Goal: Task Accomplishment & Management: Use online tool/utility

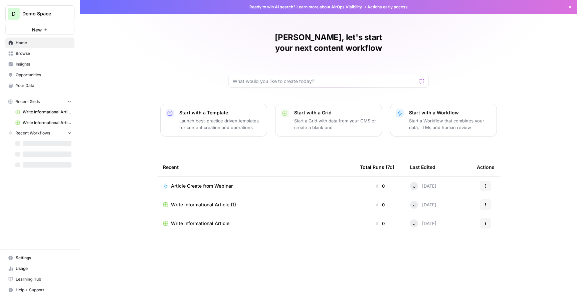
click at [199, 220] on span "Write Informational Article" at bounding box center [200, 223] width 58 height 7
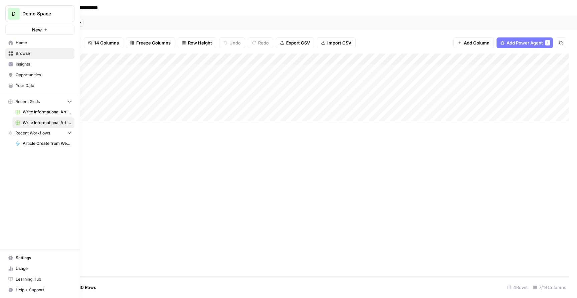
click at [31, 140] on link "Article Create from Webinar" at bounding box center [43, 143] width 62 height 11
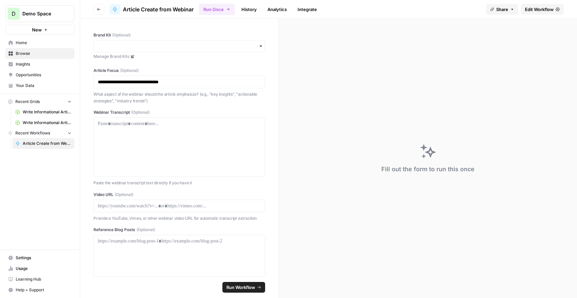
click at [542, 12] on span "Edit Workflow" at bounding box center [539, 9] width 29 height 7
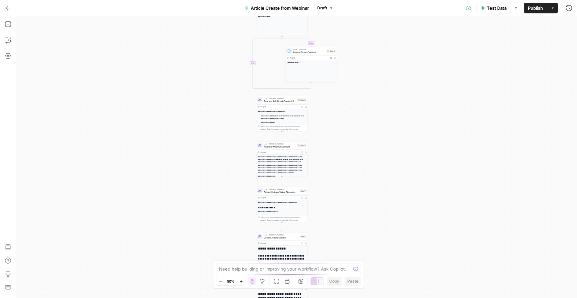
drag, startPoint x: 341, startPoint y: 154, endPoint x: 345, endPoint y: 107, distance: 47.3
click at [345, 107] on div "**********" at bounding box center [296, 156] width 561 height 281
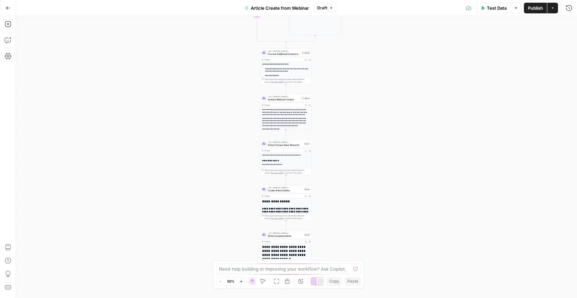
click at [290, 54] on span "Process Additional Content Sources" at bounding box center [284, 53] width 32 height 3
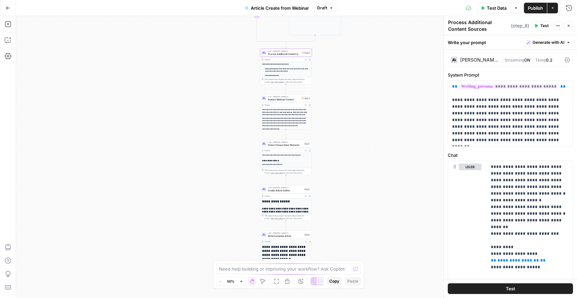
click at [550, 60] on span "0.2" at bounding box center [549, 59] width 6 height 5
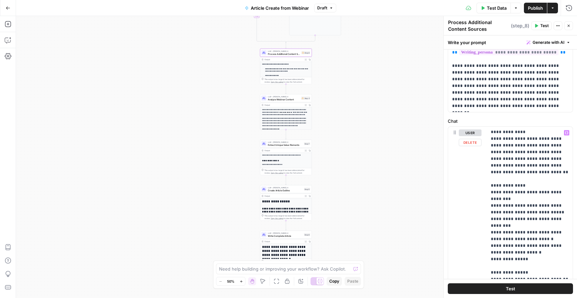
scroll to position [508, 0]
click at [283, 189] on span "Create Article Outline" at bounding box center [285, 189] width 35 height 3
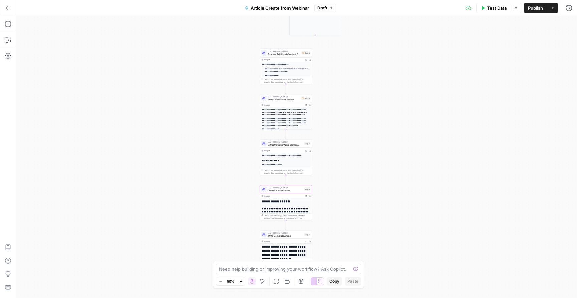
type textarea "Create Article Outline"
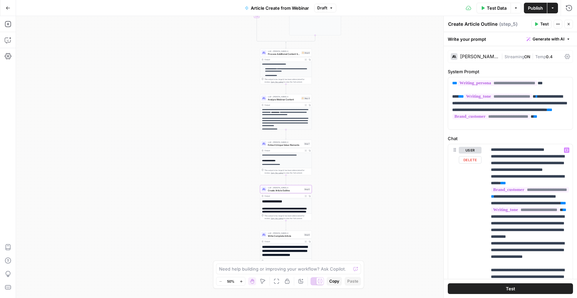
scroll to position [588, 0]
click at [278, 144] on span "Extract Unique Value Elements" at bounding box center [285, 144] width 35 height 3
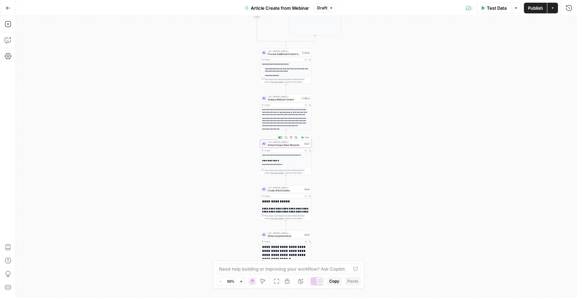
type textarea "Extract Unique Value Elements"
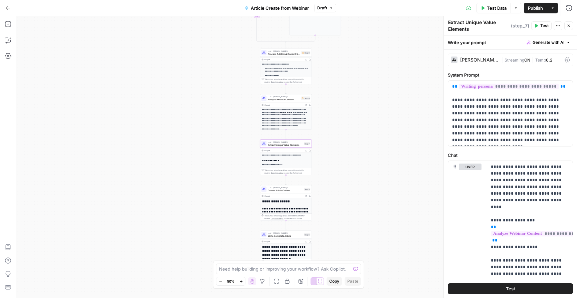
click at [281, 96] on span "LLM · [PERSON_NAME] 4" at bounding box center [284, 96] width 32 height 3
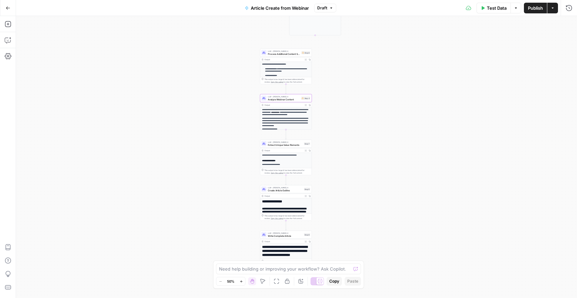
type textarea "Analyze Webinar Content"
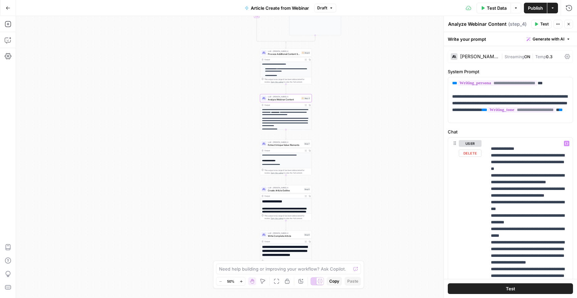
scroll to position [189, 0]
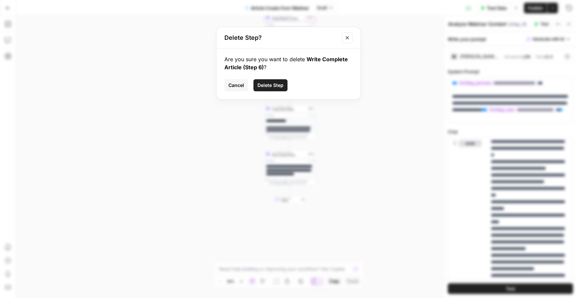
click at [349, 38] on icon "Close modal" at bounding box center [347, 37] width 5 height 5
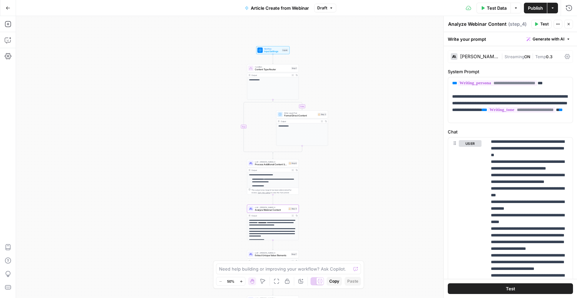
drag, startPoint x: 358, startPoint y: 68, endPoint x: 341, endPoint y: 259, distance: 191.8
click at [341, 259] on div "**********" at bounding box center [296, 156] width 561 height 281
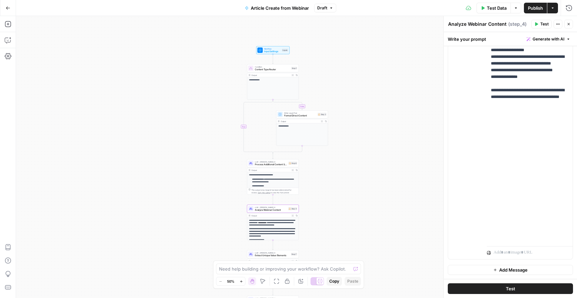
scroll to position [166, 0]
click at [275, 188] on div "This output is too large & has been abbreviated for review. Copy the output to …" at bounding box center [274, 190] width 46 height 5
click at [284, 181] on p "**********" at bounding box center [274, 180] width 45 height 5
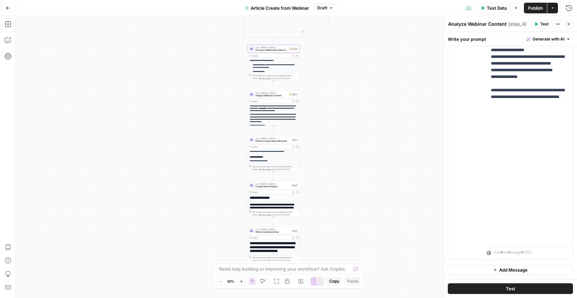
drag, startPoint x: 412, startPoint y: 186, endPoint x: 413, endPoint y: 58, distance: 127.2
click at [413, 58] on div "**********" at bounding box center [296, 156] width 561 height 281
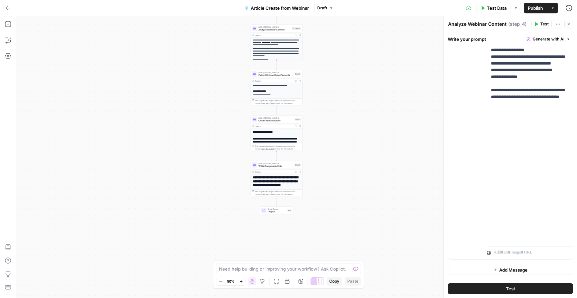
drag, startPoint x: 392, startPoint y: 94, endPoint x: 393, endPoint y: 69, distance: 25.1
click at [393, 69] on div "**********" at bounding box center [296, 156] width 561 height 281
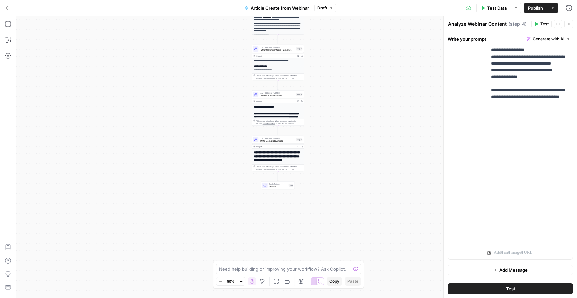
click at [277, 186] on span "Output" at bounding box center [278, 186] width 18 height 3
click at [290, 184] on div "End" at bounding box center [291, 184] width 4 height 3
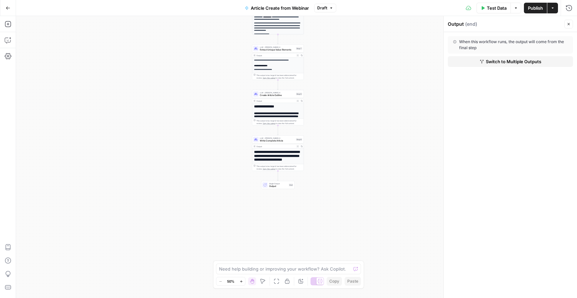
click at [526, 44] on div "When this workflow runs, the output will come from the final step" at bounding box center [510, 45] width 115 height 12
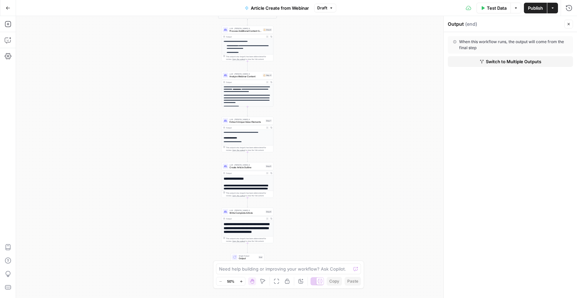
drag, startPoint x: 353, startPoint y: 112, endPoint x: 329, endPoint y: 173, distance: 65.5
click at [329, 173] on div "**********" at bounding box center [296, 156] width 561 height 281
click at [461, 50] on div "When this workflow runs, the output will come from the final step" at bounding box center [510, 45] width 115 height 12
click at [478, 62] on button "Switch to Multiple Outputs" at bounding box center [510, 61] width 125 height 11
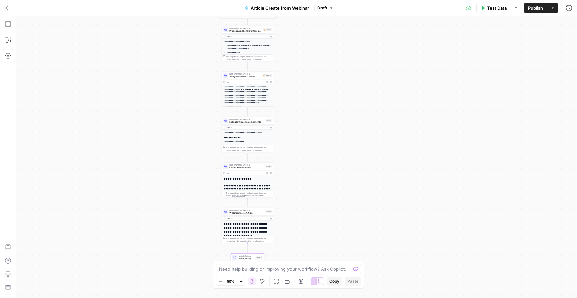
type textarea "Format Outputs"
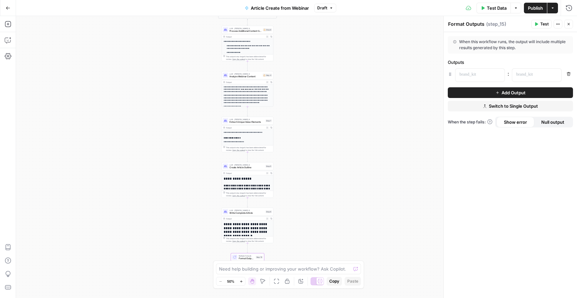
click at [487, 105] on icon "button" at bounding box center [485, 106] width 4 height 4
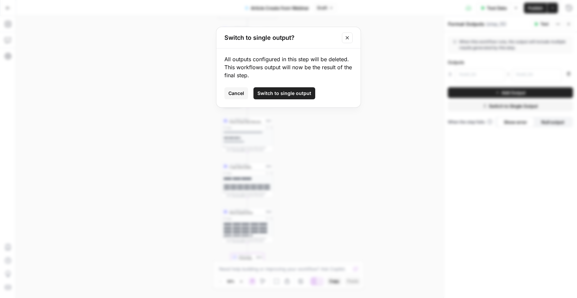
click at [287, 95] on span "Switch to single output" at bounding box center [284, 93] width 54 height 7
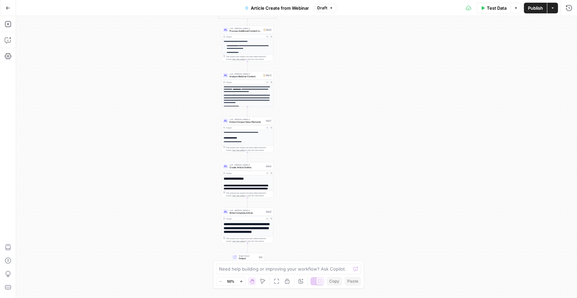
drag, startPoint x: 292, startPoint y: 233, endPoint x: 293, endPoint y: 193, distance: 39.8
click at [293, 193] on div "**********" at bounding box center [296, 156] width 561 height 281
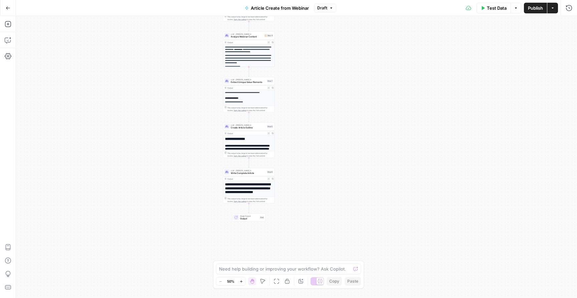
click at [245, 218] on span "Output" at bounding box center [249, 218] width 18 height 3
click at [571, 22] on button "Close" at bounding box center [568, 24] width 9 height 9
click at [256, 190] on h1 "**********" at bounding box center [249, 189] width 48 height 15
click at [246, 217] on span "Output" at bounding box center [249, 218] width 18 height 3
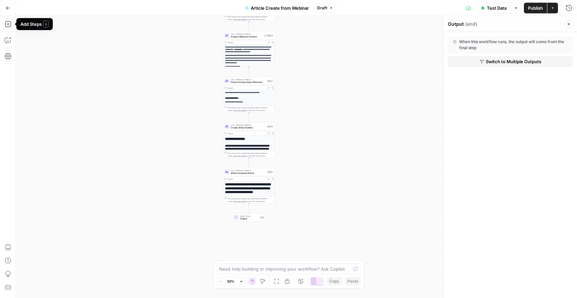
click at [9, 12] on button "Go Back" at bounding box center [8, 8] width 12 height 12
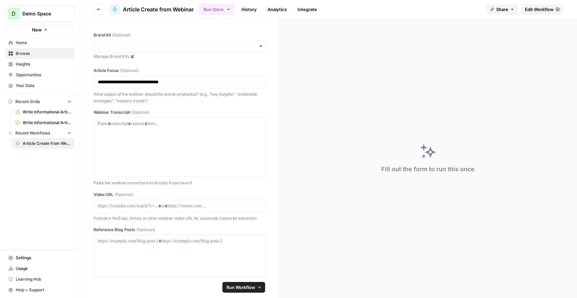
click at [51, 28] on button "New" at bounding box center [39, 30] width 69 height 10
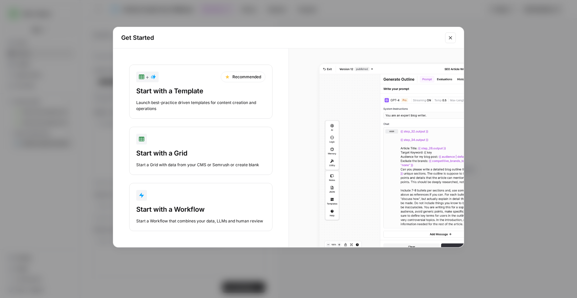
click at [195, 212] on div "Start with a Workflow" at bounding box center [200, 208] width 129 height 9
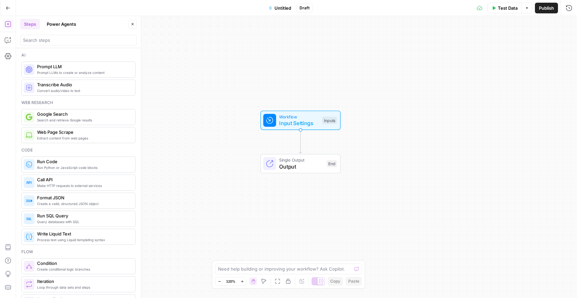
drag, startPoint x: 262, startPoint y: 106, endPoint x: 266, endPoint y: 91, distance: 15.2
click at [266, 91] on div "Workflow Input Settings Inputs Single Output Output End" at bounding box center [296, 156] width 561 height 281
click at [8, 7] on icon "button" at bounding box center [8, 8] width 5 height 5
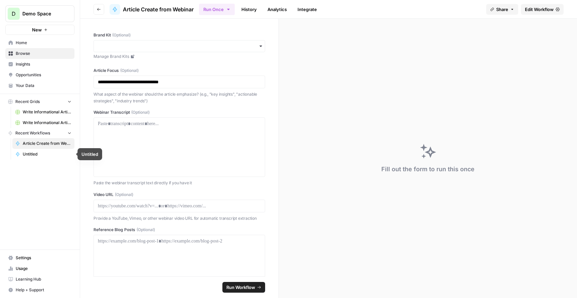
click at [48, 143] on span "Article Create from Webinar" at bounding box center [47, 143] width 49 height 6
click at [528, 12] on span "Edit Workflow" at bounding box center [539, 9] width 29 height 7
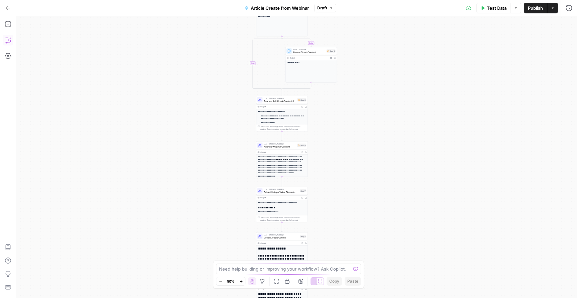
click at [10, 38] on icon "button" at bounding box center [10, 38] width 2 height 2
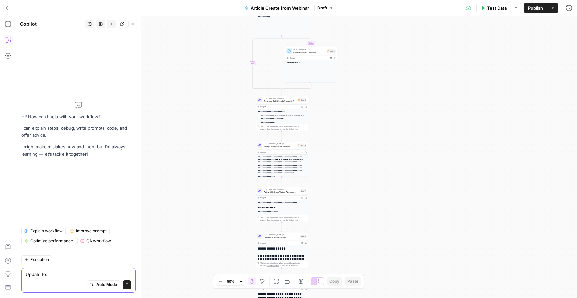
paste textarea "Include SEO steps: e.g., short keyword research, meta descriptions, headings, s…"
type textarea "Update to: Include SEO steps: e.g., short keyword research, meta descriptions, …"
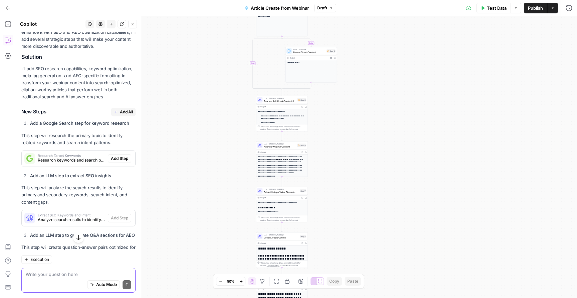
scroll to position [137, 0]
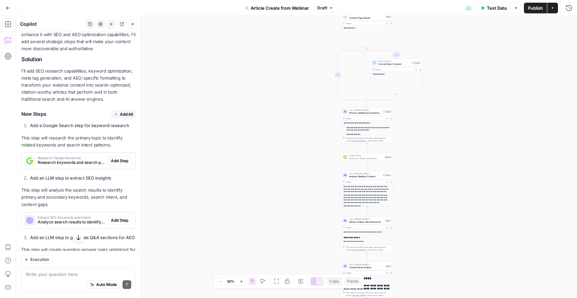
click at [121, 158] on span "Add Step" at bounding box center [119, 161] width 17 height 6
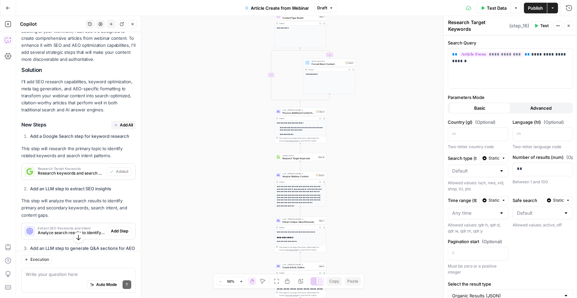
click at [124, 122] on span "Add All" at bounding box center [126, 125] width 13 height 6
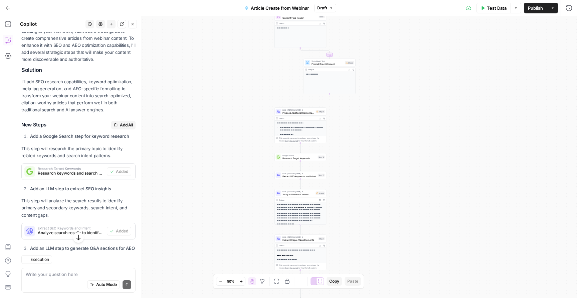
type textarea "Generate Structured Data Markup"
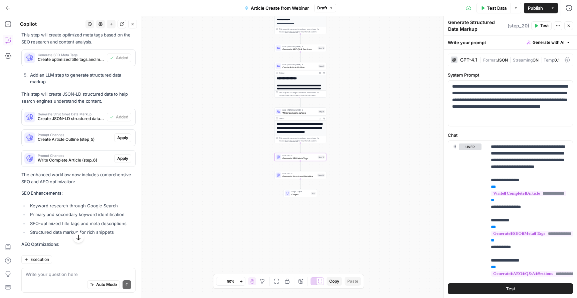
scroll to position [421, 0]
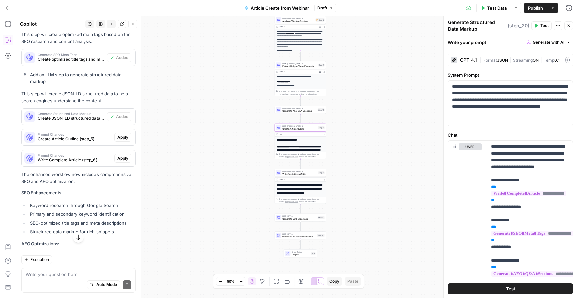
click at [124, 134] on span "Apply" at bounding box center [122, 137] width 11 height 6
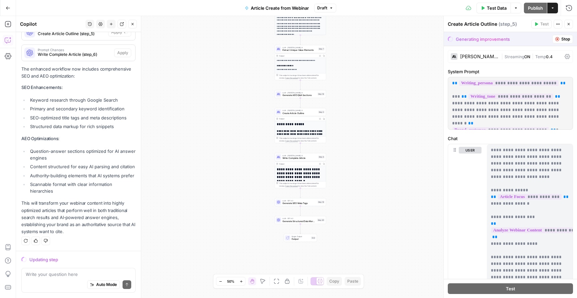
scroll to position [514, 0]
click at [85, 278] on div "Auto Mode Send" at bounding box center [79, 284] width 106 height 15
type textarea "D"
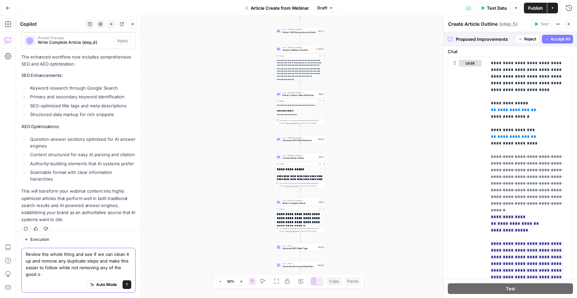
scroll to position [534, 0]
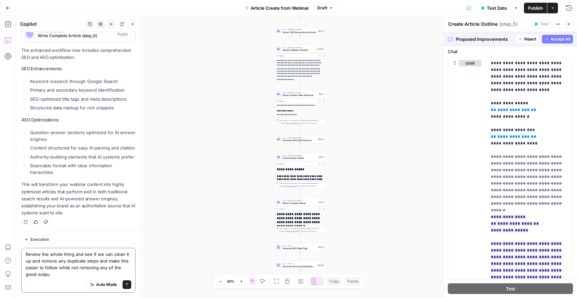
type textarea "Review the whole thing and see if we can clean it up and remove any duplicate s…"
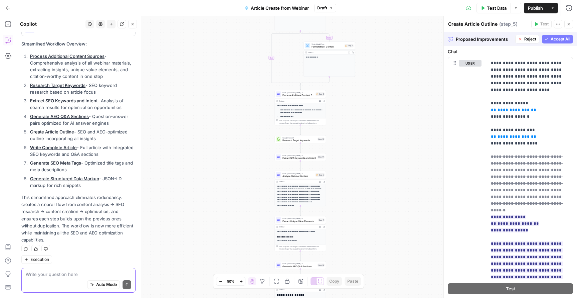
scroll to position [1088, 0]
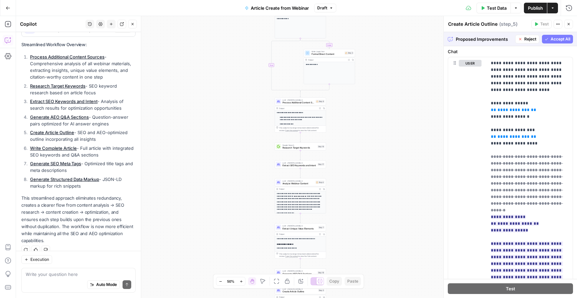
drag, startPoint x: 225, startPoint y: 122, endPoint x: 217, endPoint y: 188, distance: 66.9
click at [217, 188] on div "**********" at bounding box center [296, 156] width 561 height 281
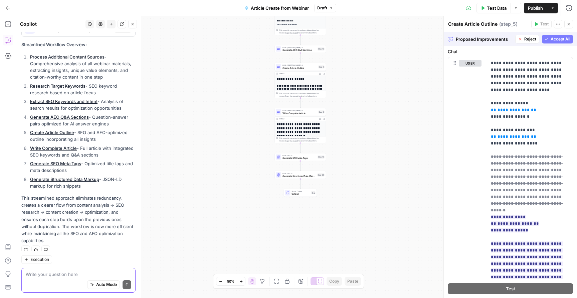
click at [81, 274] on textarea at bounding box center [79, 273] width 106 height 7
drag, startPoint x: 186, startPoint y: 157, endPoint x: 187, endPoint y: 319, distance: 162.3
click at [187, 297] on html "**********" at bounding box center [288, 149] width 577 height 298
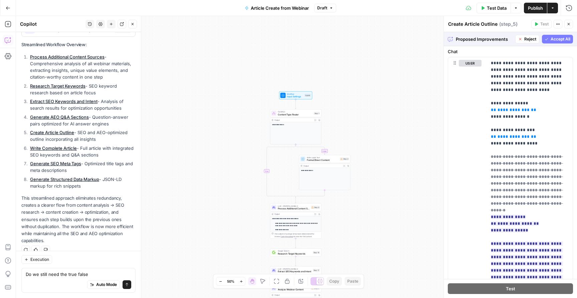
drag, startPoint x: 205, startPoint y: 187, endPoint x: 201, endPoint y: 320, distance: 132.6
click at [201, 297] on html "**********" at bounding box center [288, 149] width 577 height 298
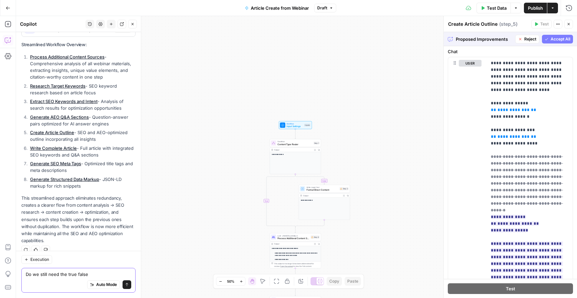
click at [88, 274] on textarea "Do we still need the true false" at bounding box center [79, 273] width 106 height 7
type textarea "Do we still need the true false for the step 3"
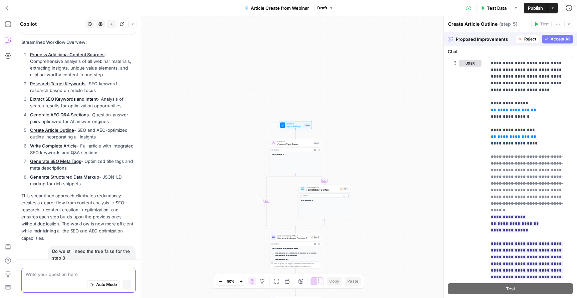
scroll to position [1098, 0]
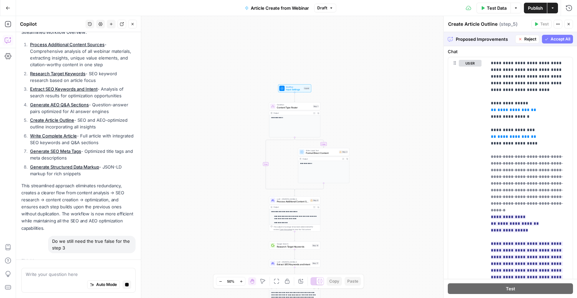
drag, startPoint x: 356, startPoint y: 151, endPoint x: 355, endPoint y: 115, distance: 35.7
click at [355, 115] on div "**********" at bounding box center [296, 156] width 561 height 281
click at [564, 40] on span "Accept All" at bounding box center [561, 39] width 20 height 6
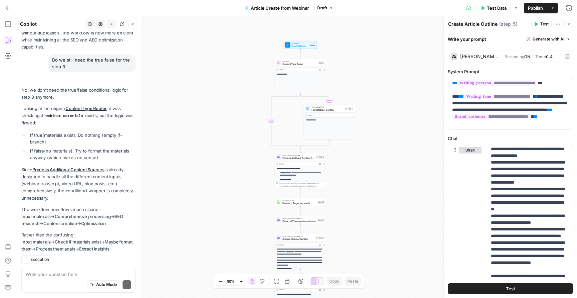
scroll to position [1357, 0]
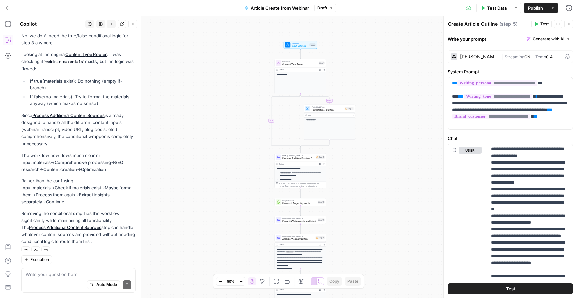
click at [92, 279] on div "Auto Mode Send" at bounding box center [79, 284] width 106 height 15
drag, startPoint x: 45, startPoint y: 52, endPoint x: 87, endPoint y: 53, distance: 41.8
click at [85, 60] on code "webinar_materials" at bounding box center [64, 62] width 42 height 4
copy p "webinar_materials"
click at [129, 277] on div "Auto Mode Send" at bounding box center [79, 284] width 106 height 15
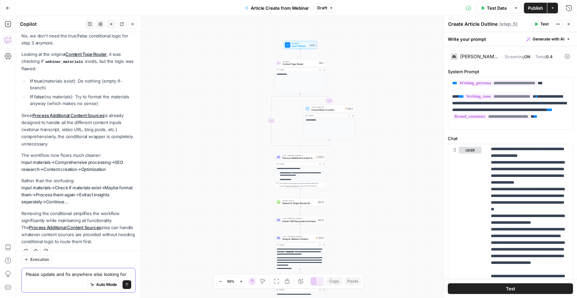
paste textarea "webinar_materials"
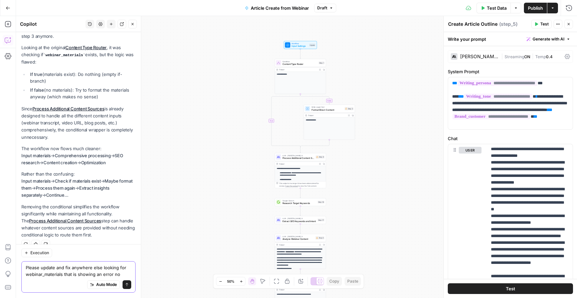
type textarea "Please update and fix anywhere else looking for webinar_materials that is showi…"
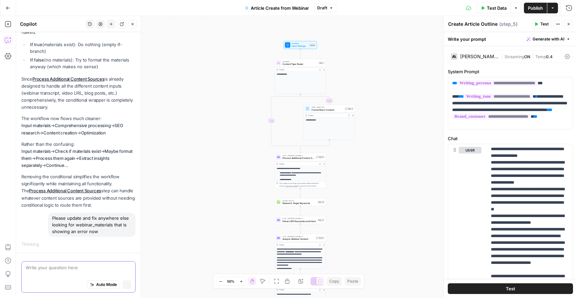
scroll to position [1342, 0]
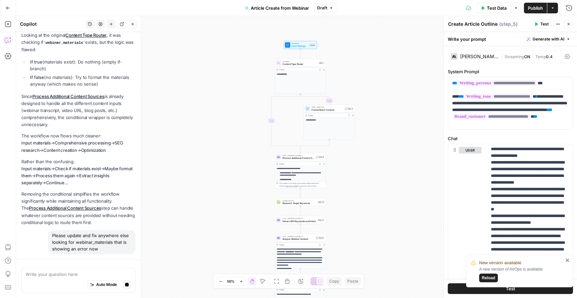
click at [568, 260] on icon "close" at bounding box center [567, 259] width 5 height 5
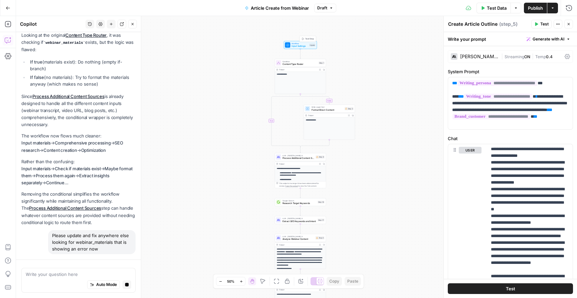
click at [299, 46] on span "Input Settings" at bounding box center [300, 45] width 16 height 3
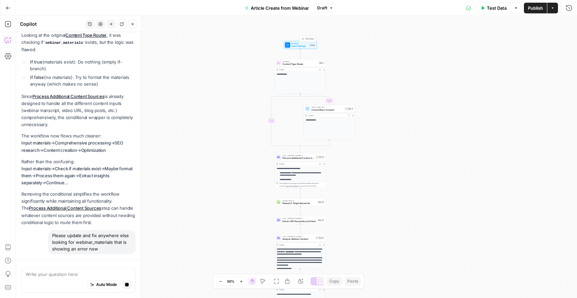
type textarea "Inputs"
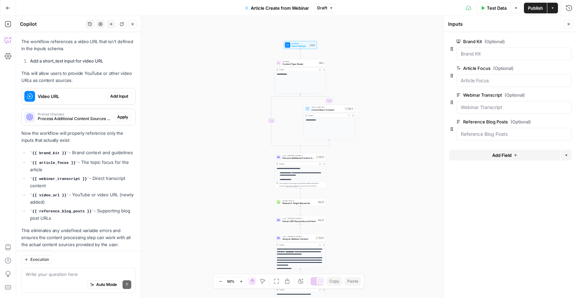
scroll to position [0, 0]
click at [84, 272] on textarea at bounding box center [79, 273] width 106 height 7
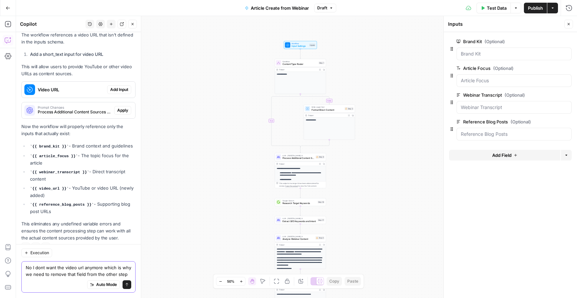
type textarea "No I dont want the video url anymore which is why we need to remove that field …"
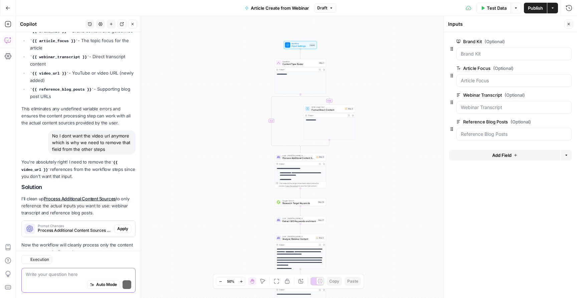
scroll to position [1881, 0]
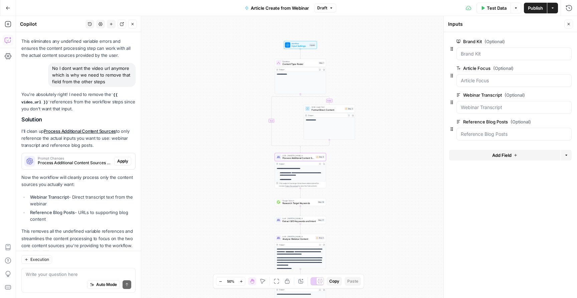
click at [122, 158] on span "Apply" at bounding box center [122, 161] width 11 height 6
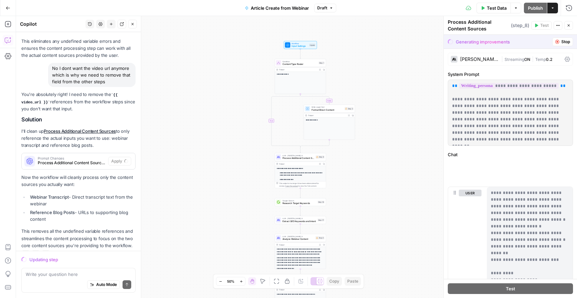
scroll to position [0, 0]
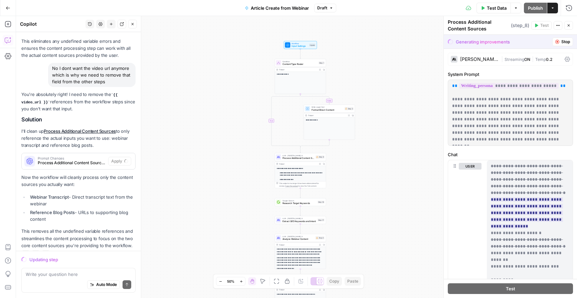
click at [84, 278] on div "Auto Mode Send" at bounding box center [79, 284] width 106 height 15
drag, startPoint x: 32, startPoint y: 273, endPoint x: 16, endPoint y: 272, distance: 16.4
click at [20, 273] on div "Updating step tep 3 and Step 4 seem to also need update s tep 3 and Step 4 seem…" at bounding box center [78, 273] width 125 height 47
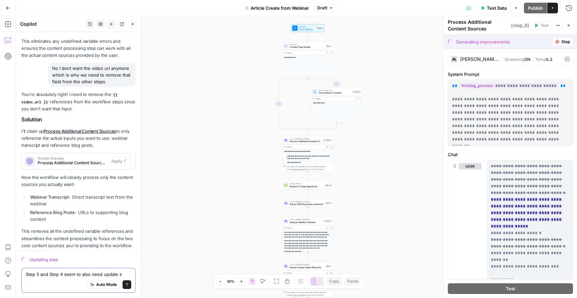
type textarea "Step 3 and Step 4 seem to also need update s"
drag, startPoint x: 235, startPoint y: 205, endPoint x: 222, endPoint y: 135, distance: 71.4
drag, startPoint x: 232, startPoint y: 167, endPoint x: 231, endPoint y: 84, distance: 82.8
drag, startPoint x: 245, startPoint y: 171, endPoint x: 245, endPoint y: 45, distance: 125.6
drag, startPoint x: 391, startPoint y: 187, endPoint x: 391, endPoint y: 107, distance: 79.8
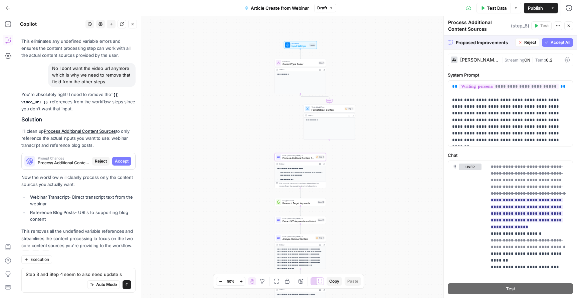
click at [123, 156] on div "Prompt Changes Process Additional Content Sources (step_8) Reject Accept" at bounding box center [79, 161] width 114 height 11
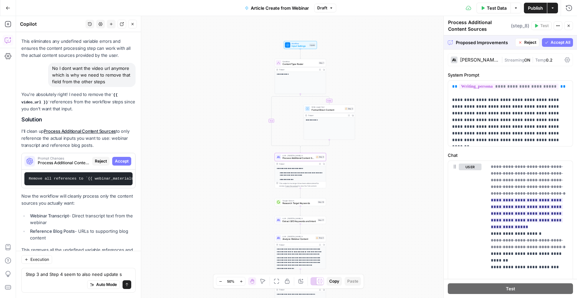
click at [123, 158] on span "Accept" at bounding box center [122, 161] width 14 height 6
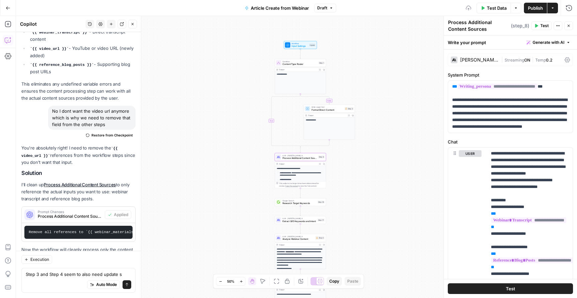
scroll to position [1910, 0]
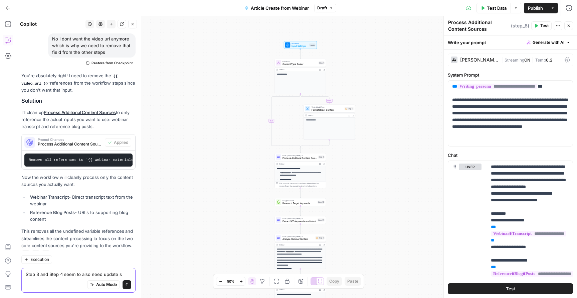
drag, startPoint x: 78, startPoint y: 274, endPoint x: 92, endPoint y: 274, distance: 14.7
click at [78, 274] on textarea "Step 3 and Step 4 seem to also need update s" at bounding box center [79, 273] width 106 height 7
click at [92, 274] on textarea "Step 3 and Step 4 seem to also need update s" at bounding box center [79, 273] width 106 height 7
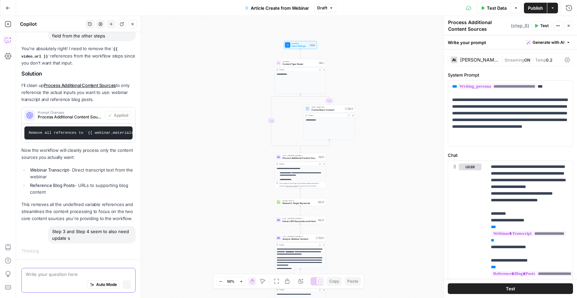
scroll to position [1864, 0]
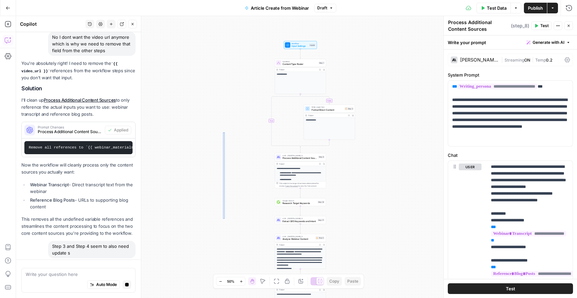
drag, startPoint x: 223, startPoint y: 161, endPoint x: 225, endPoint y: 131, distance: 30.1
click at [225, 131] on div "**********" at bounding box center [296, 156] width 561 height 281
drag, startPoint x: 239, startPoint y: 169, endPoint x: 246, endPoint y: 71, distance: 98.4
click at [246, 71] on div "**********" at bounding box center [296, 156] width 561 height 281
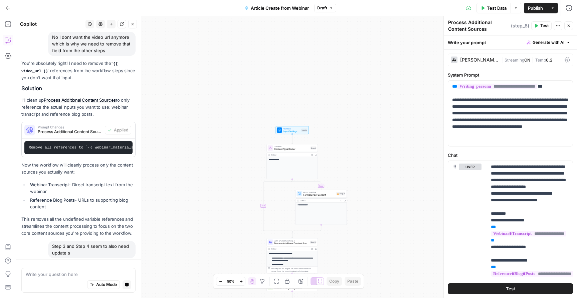
click at [283, 168] on div "**********" at bounding box center [292, 168] width 51 height 22
click at [288, 160] on p "**********" at bounding box center [292, 159] width 47 height 2
click at [566, 27] on button "Close" at bounding box center [568, 25] width 9 height 9
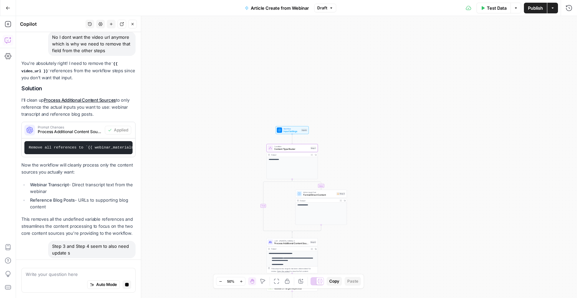
click at [278, 145] on div "Condition Content Type Router Step 1" at bounding box center [291, 148] width 51 height 8
click at [282, 150] on span "Content Type Router" at bounding box center [291, 148] width 35 height 3
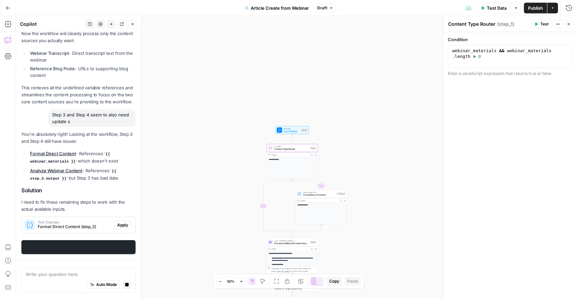
scroll to position [1997, 0]
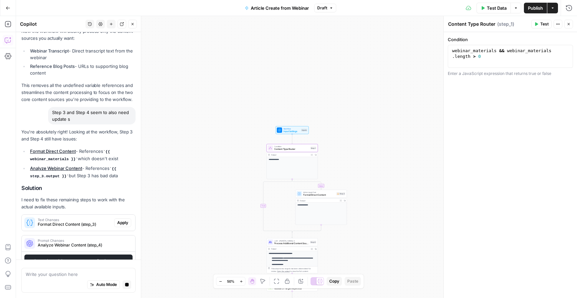
click at [270, 159] on strong "**********" at bounding box center [274, 158] width 10 height 1
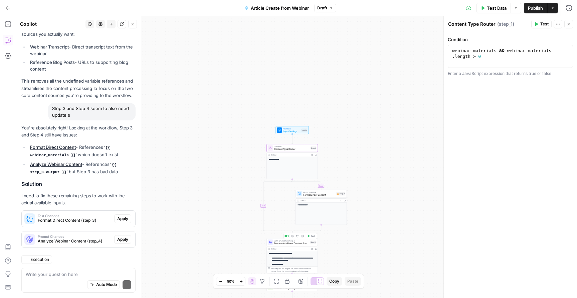
scroll to position [2138, 0]
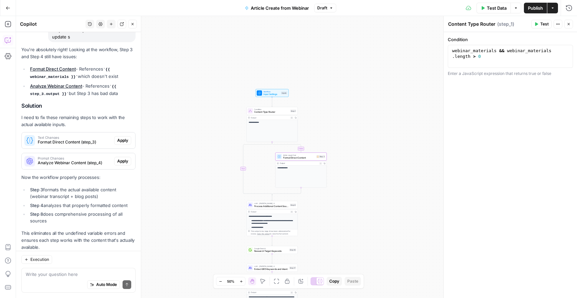
click at [127, 137] on span "Apply" at bounding box center [122, 140] width 11 height 6
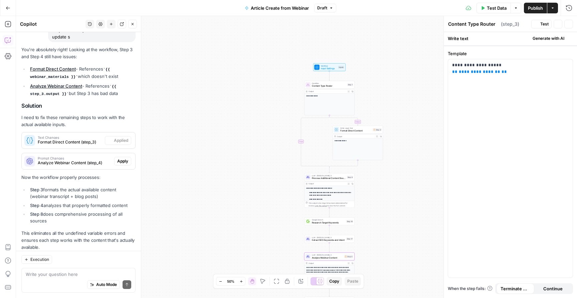
type textarea "Format Direct Content"
click at [128, 158] on span "Apply" at bounding box center [122, 161] width 11 height 6
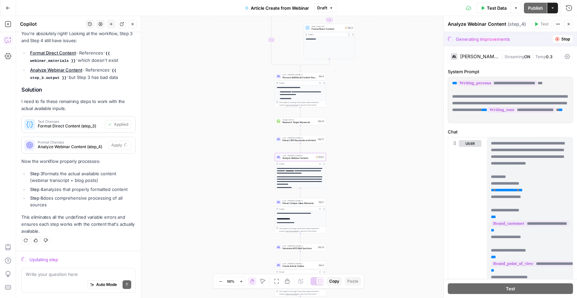
scroll to position [2085, 0]
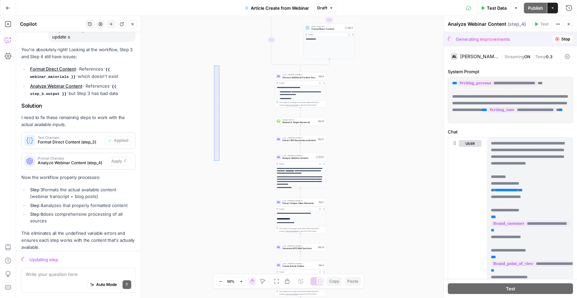
drag, startPoint x: 219, startPoint y: 66, endPoint x: 214, endPoint y: 161, distance: 94.3
click at [214, 161] on div "**********" at bounding box center [296, 156] width 561 height 281
drag, startPoint x: 380, startPoint y: 39, endPoint x: 366, endPoint y: 80, distance: 43.7
click at [366, 80] on div "**********" at bounding box center [296, 156] width 561 height 281
click at [333, 27] on span "Format Direct Content" at bounding box center [328, 28] width 32 height 3
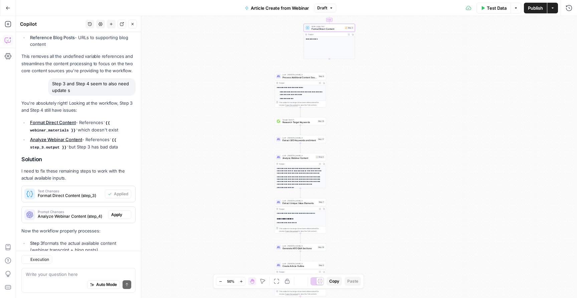
type textarea "Format Direct Content"
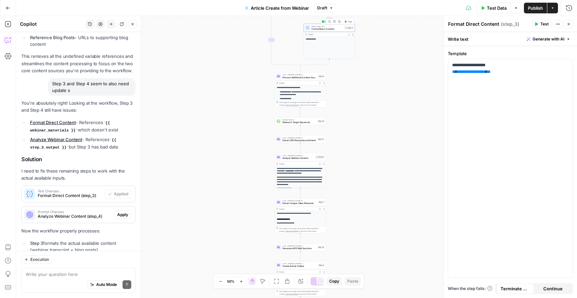
scroll to position [2138, 0]
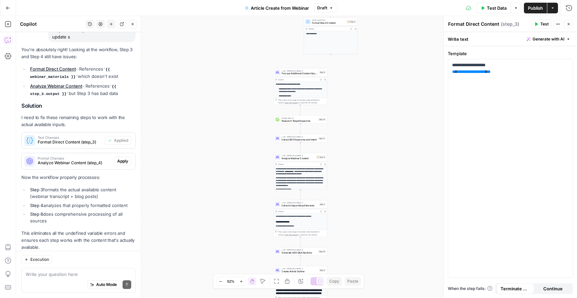
click at [126, 158] on span "Apply" at bounding box center [122, 161] width 11 height 6
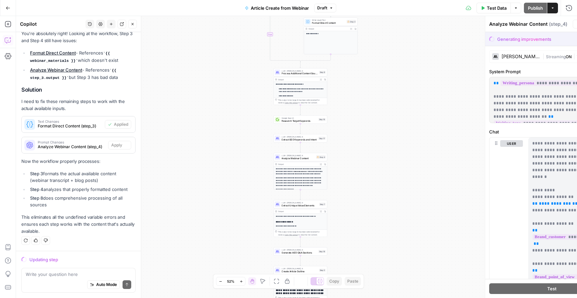
scroll to position [2085, 0]
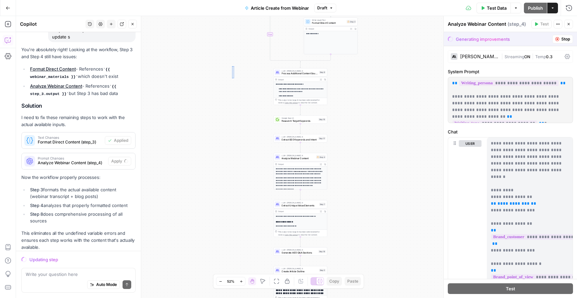
drag, startPoint x: 234, startPoint y: 70, endPoint x: 221, endPoint y: 129, distance: 60.1
click at [221, 129] on div "**********" at bounding box center [296, 156] width 561 height 281
click at [338, 24] on span "Format Direct Content" at bounding box center [328, 22] width 33 height 3
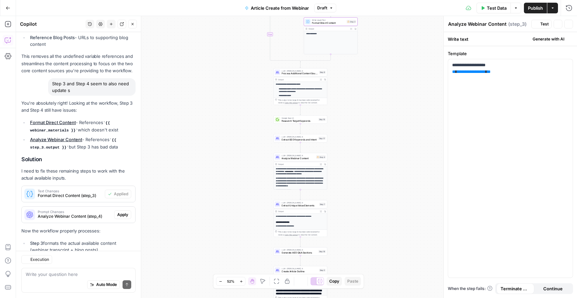
type textarea "Format Direct Content"
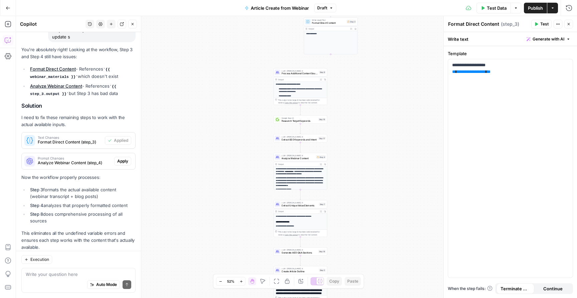
drag, startPoint x: 389, startPoint y: 75, endPoint x: 358, endPoint y: 142, distance: 73.5
click at [358, 141] on div "**********" at bounding box center [296, 156] width 561 height 281
click at [480, 75] on div "**********" at bounding box center [510, 168] width 125 height 218
drag, startPoint x: 196, startPoint y: 105, endPoint x: 187, endPoint y: 195, distance: 90.7
click at [187, 195] on div "**********" at bounding box center [296, 156] width 561 height 281
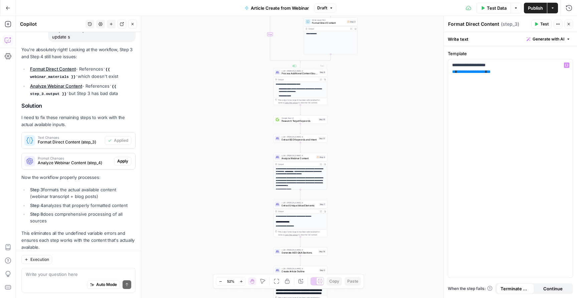
click at [324, 60] on icon "Edge from step_3 to step_1-conditional-end" at bounding box center [316, 58] width 30 height 8
click at [270, 33] on icon "Edge from step_1 to step_1-conditional-end" at bounding box center [285, 34] width 30 height 56
click at [270, 36] on icon "Edge from step_1 to step_1-conditional-end" at bounding box center [285, 34] width 30 height 56
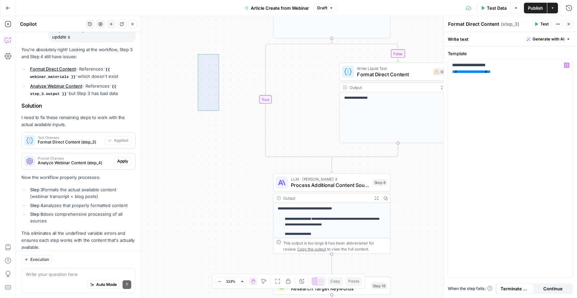
drag, startPoint x: 219, startPoint y: 54, endPoint x: 192, endPoint y: 124, distance: 74.7
click at [192, 124] on div "**********" at bounding box center [296, 156] width 561 height 281
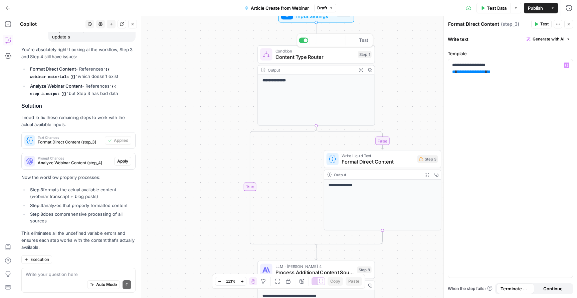
click at [329, 82] on p "**********" at bounding box center [316, 81] width 108 height 6
click at [342, 81] on p "**********" at bounding box center [316, 81] width 108 height 6
click at [340, 53] on span "Content Type Router" at bounding box center [314, 57] width 79 height 8
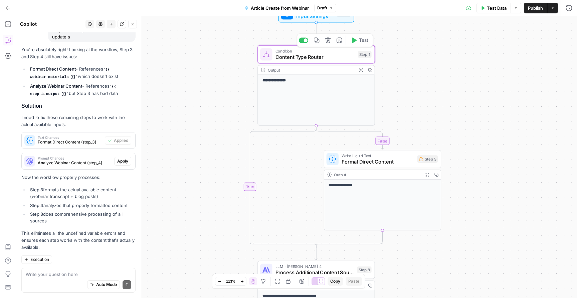
type textarea "Content Type Router"
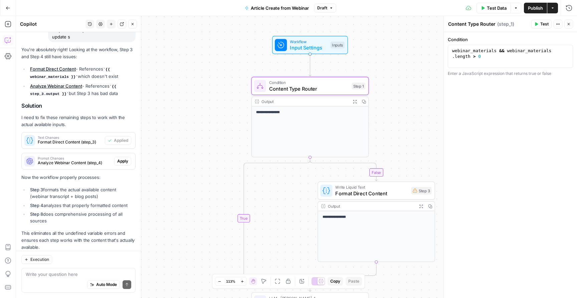
click at [310, 47] on span "Input Settings" at bounding box center [308, 48] width 37 height 8
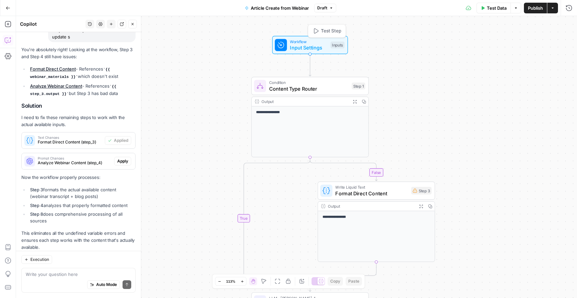
type textarea "Inputs"
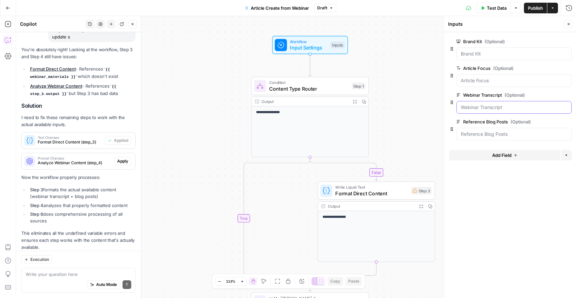
click at [498, 107] on Transcript "Webinar Transcript (Optional)" at bounding box center [514, 107] width 107 height 7
click at [277, 89] on span "Content Type Router" at bounding box center [308, 89] width 79 height 8
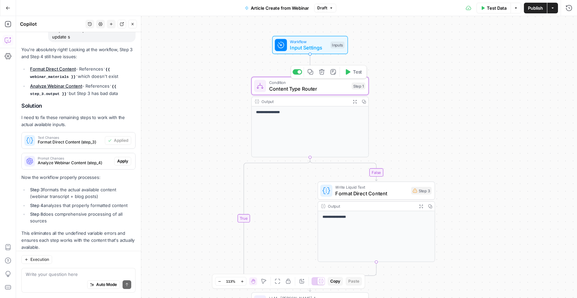
type textarea "Content Type Router"
click at [319, 74] on icon "button" at bounding box center [322, 72] width 6 height 6
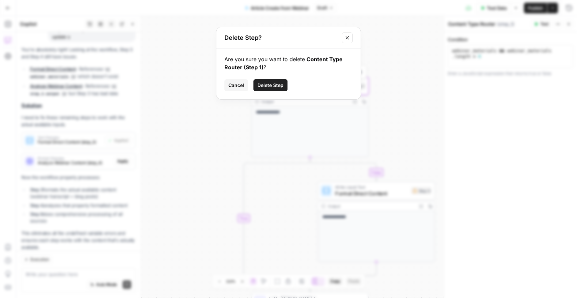
click at [274, 87] on span "Delete Step" at bounding box center [270, 85] width 26 height 7
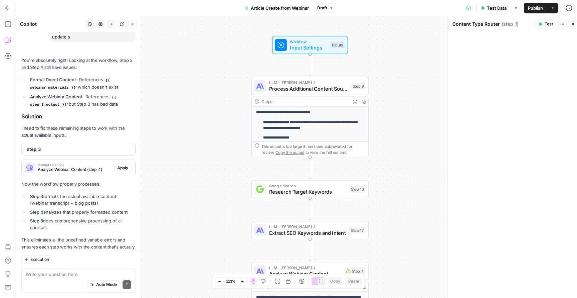
scroll to position [2145, 0]
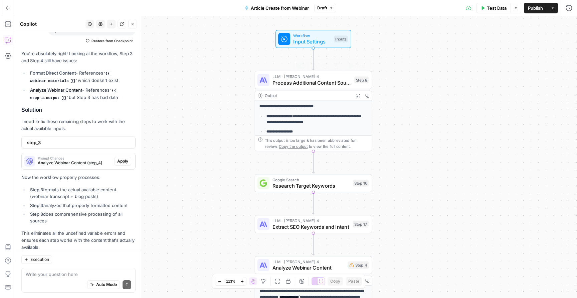
click at [297, 80] on span "Process Additional Content Sources" at bounding box center [311, 83] width 79 height 8
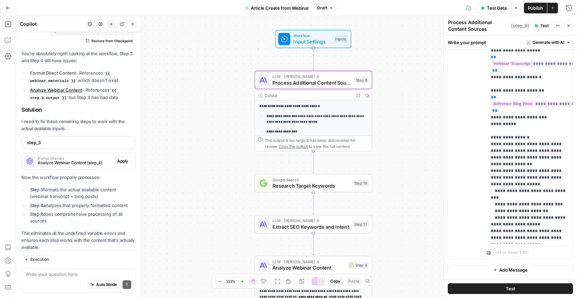
scroll to position [190, 0]
click at [319, 185] on span "Research Target Keywords" at bounding box center [310, 186] width 77 height 8
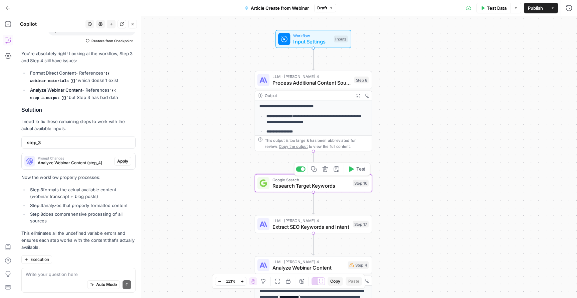
type textarea "Research Target Keywords"
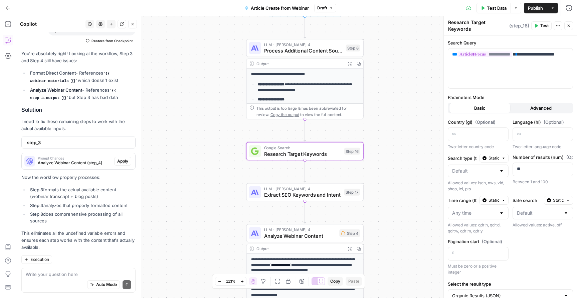
click at [326, 191] on span "LLM · [PERSON_NAME] 4" at bounding box center [302, 188] width 77 height 6
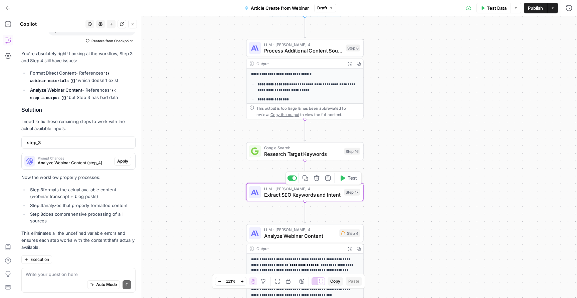
type textarea "Extract SEO Keywords and Intent"
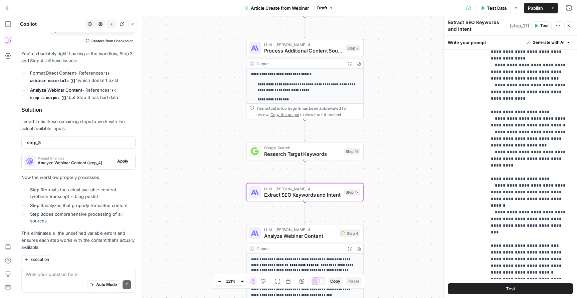
scroll to position [448, 0]
click at [303, 236] on span "Analyze Webinar Content" at bounding box center [300, 236] width 72 height 8
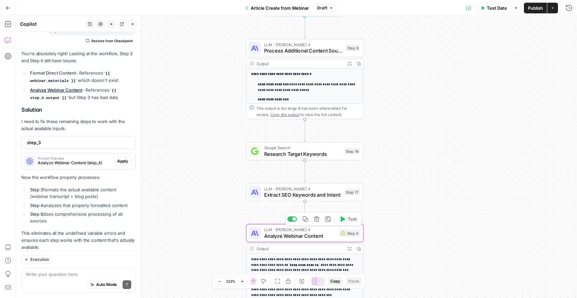
type textarea "Analyze Webinar Content"
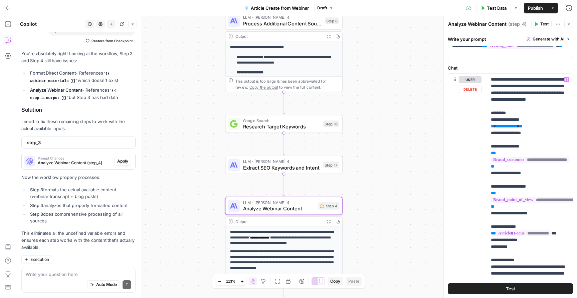
scroll to position [0, 0]
click at [54, 279] on div "Auto Mode Send" at bounding box center [79, 284] width 106 height 15
type textarea "Why does step 4 have error still"
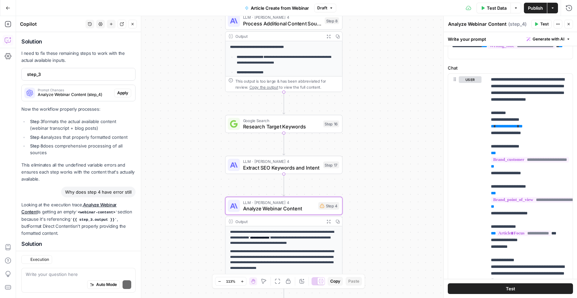
scroll to position [2302, 0]
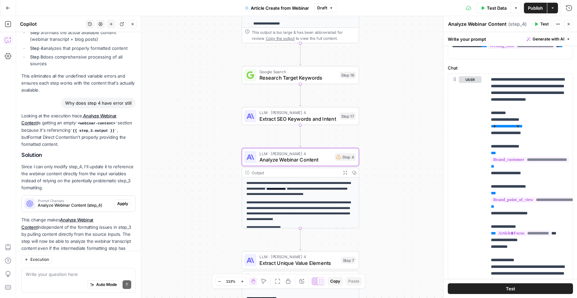
click at [126, 200] on span "Apply" at bounding box center [122, 203] width 11 height 6
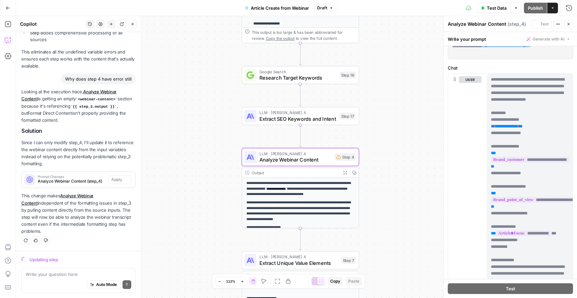
scroll to position [2238, 0]
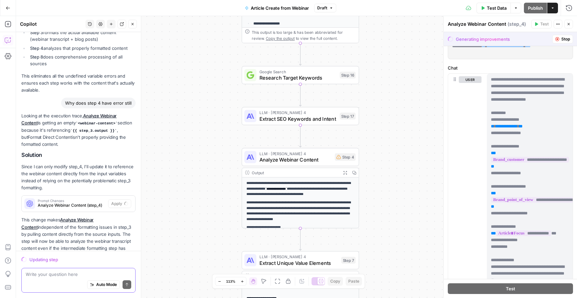
click at [97, 271] on textarea at bounding box center [79, 273] width 106 height 7
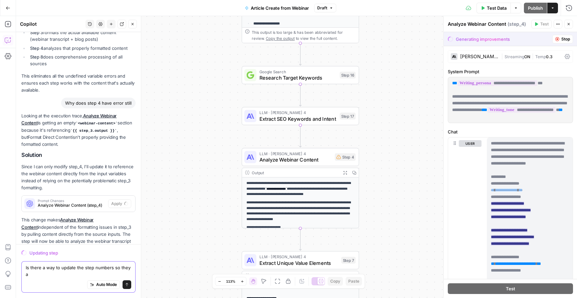
scroll to position [2244, 0]
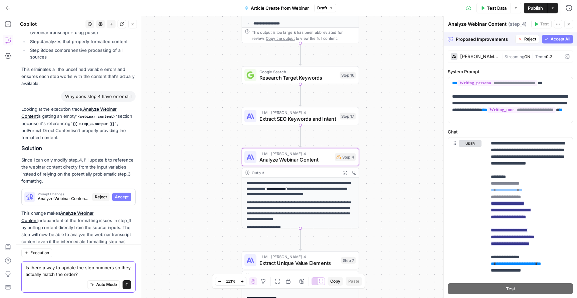
type textarea "Is there a way to update the step numbers so they actually match the order?"
click at [124, 194] on span "Accept" at bounding box center [122, 197] width 14 height 6
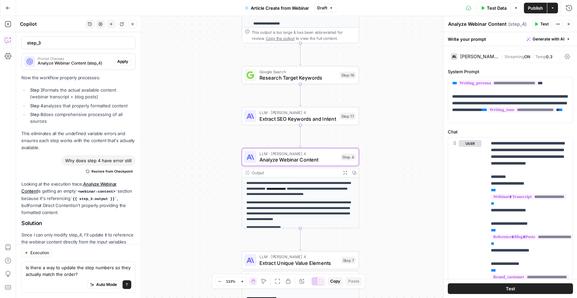
scroll to position [2319, 0]
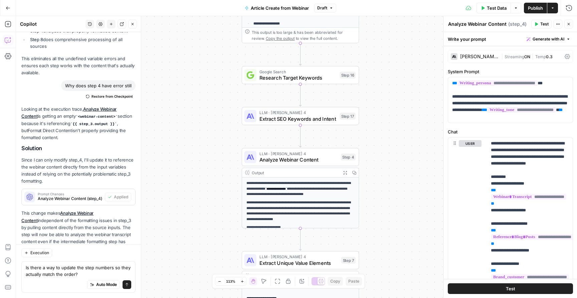
click at [125, 283] on button "Send" at bounding box center [127, 284] width 9 height 9
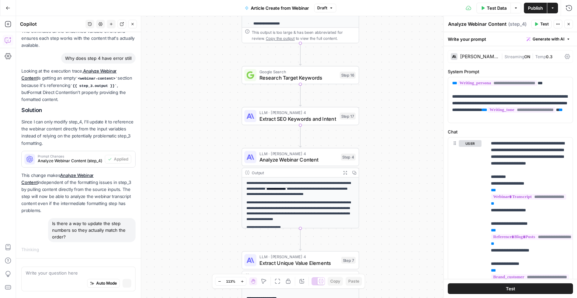
scroll to position [2252, 0]
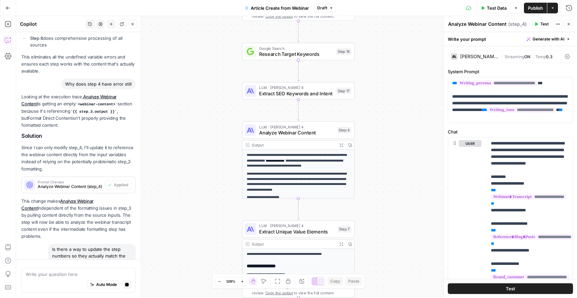
drag, startPoint x: 211, startPoint y: 143, endPoint x: 222, endPoint y: 46, distance: 97.4
click at [221, 46] on div "**********" at bounding box center [296, 156] width 561 height 281
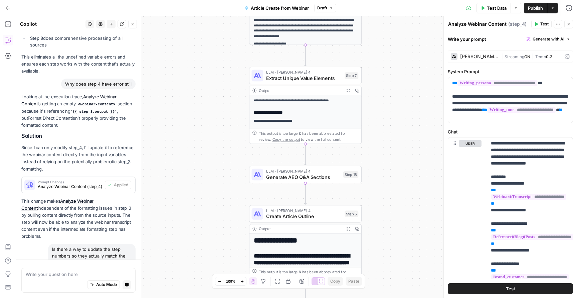
drag, startPoint x: 216, startPoint y: 156, endPoint x: 216, endPoint y: 89, distance: 67.1
click at [216, 89] on div "**********" at bounding box center [296, 156] width 561 height 281
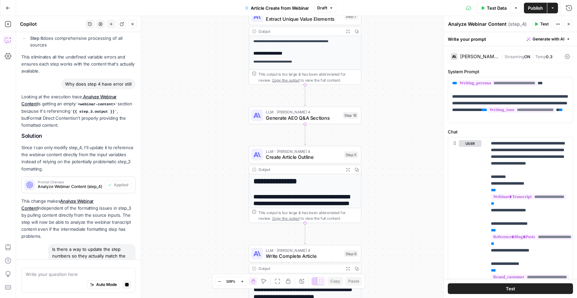
drag, startPoint x: 210, startPoint y: 180, endPoint x: 210, endPoint y: 106, distance: 74.8
click at [210, 104] on div "**********" at bounding box center [296, 156] width 561 height 281
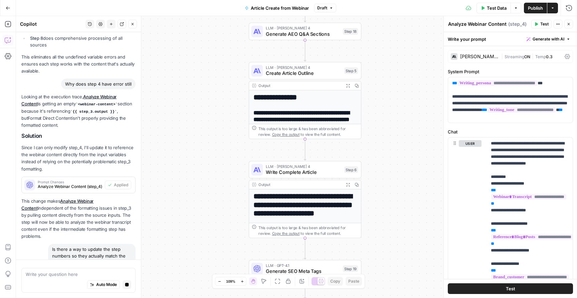
drag, startPoint x: 210, startPoint y: 168, endPoint x: 210, endPoint y: 103, distance: 65.1
click at [210, 103] on div "**********" at bounding box center [296, 156] width 561 height 281
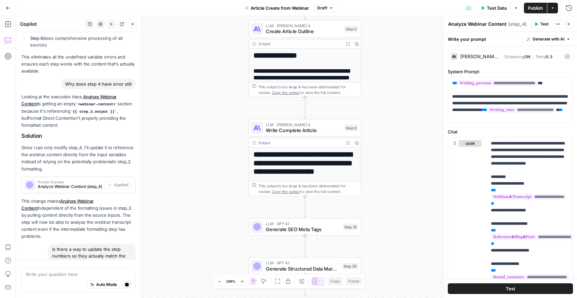
drag, startPoint x: 214, startPoint y: 134, endPoint x: 215, endPoint y: 117, distance: 16.7
click at [215, 114] on div "**********" at bounding box center [296, 156] width 561 height 281
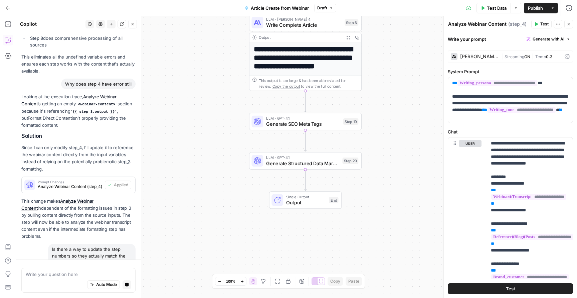
drag, startPoint x: 215, startPoint y: 189, endPoint x: 214, endPoint y: 104, distance: 85.5
click at [214, 102] on div "**********" at bounding box center [296, 156] width 561 height 281
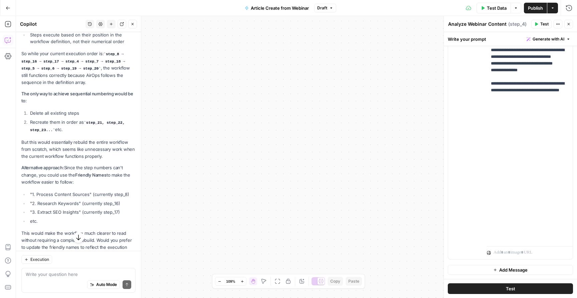
scroll to position [2634, 0]
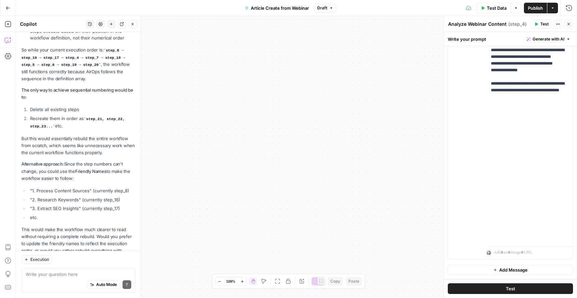
drag, startPoint x: 235, startPoint y: 155, endPoint x: 235, endPoint y: 192, distance: 37.1
click at [235, 192] on div "**********" at bounding box center [296, 156] width 561 height 281
click at [86, 135] on p "But this would essentially rebuild the entire workflow from scratch, which seem…" at bounding box center [78, 145] width 114 height 21
click at [570, 23] on icon "button" at bounding box center [569, 24] width 4 height 4
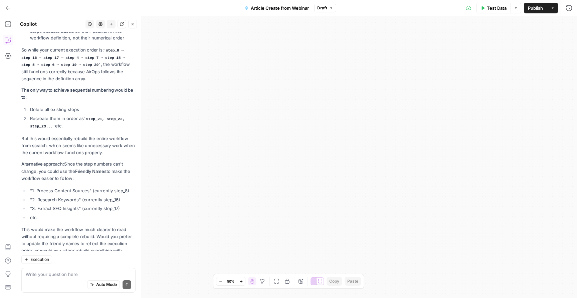
click at [262, 281] on icon "button" at bounding box center [262, 280] width 5 height 5
drag, startPoint x: 325, startPoint y: 162, endPoint x: 279, endPoint y: 154, distance: 46.5
drag, startPoint x: 270, startPoint y: 129, endPoint x: 330, endPoint y: 203, distance: 95.3
click at [329, 202] on div "**********" at bounding box center [296, 156] width 561 height 281
click at [240, 281] on icon "button" at bounding box center [241, 281] width 4 height 4
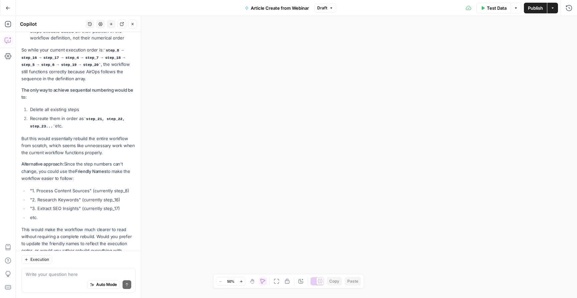
click at [240, 281] on icon "button" at bounding box center [241, 281] width 4 height 4
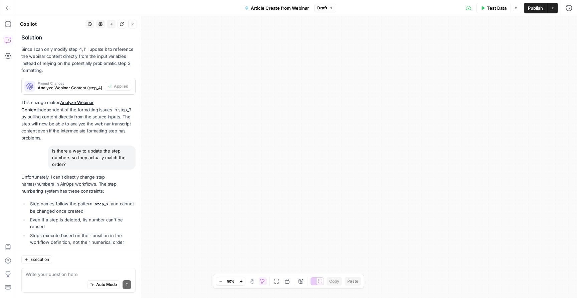
scroll to position [2410, 0]
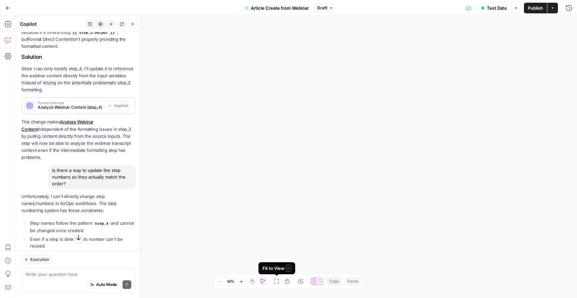
click at [278, 281] on icon "button" at bounding box center [276, 280] width 5 height 5
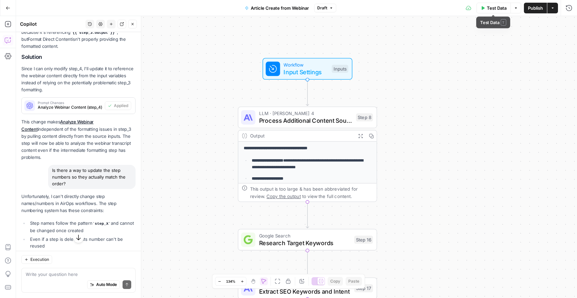
click at [491, 7] on span "Test Data" at bounding box center [497, 8] width 20 height 7
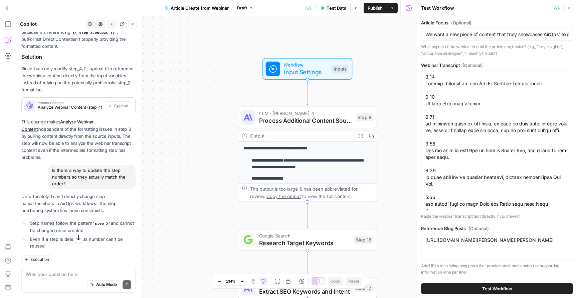
scroll to position [29, 0]
click at [491, 286] on span "Test Workflow" at bounding box center [497, 288] width 30 height 7
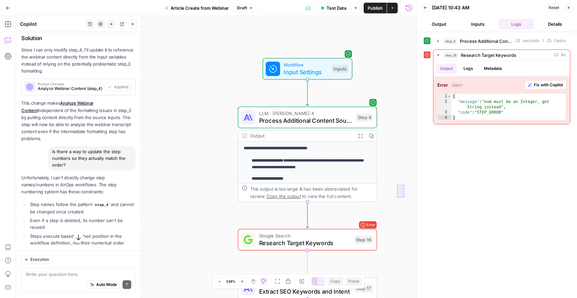
drag, startPoint x: 404, startPoint y: 195, endPoint x: 397, endPoint y: 185, distance: 12.7
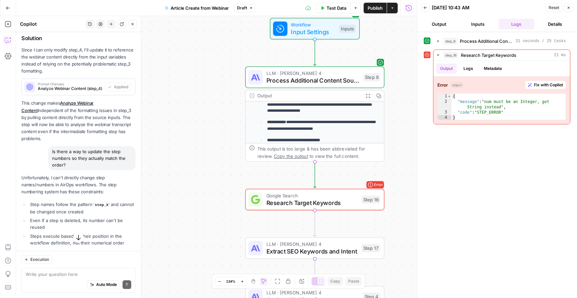
scroll to position [2379, 0]
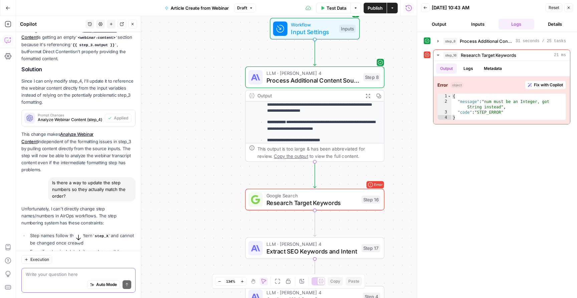
click at [49, 276] on textarea at bounding box center [79, 273] width 106 height 7
type textarea "The research target keywords google search doesn't work"
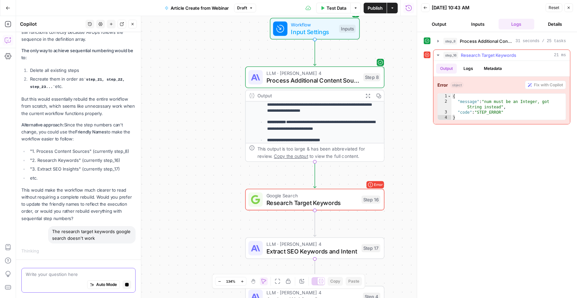
scroll to position [2548, 0]
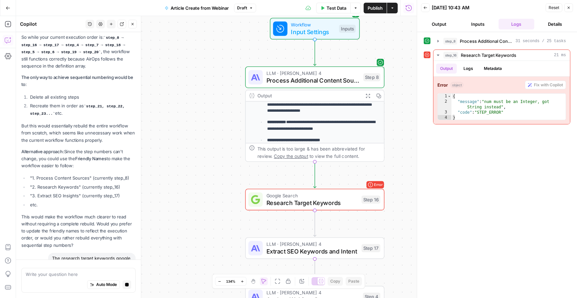
click at [431, 25] on button "Output" at bounding box center [439, 24] width 36 height 11
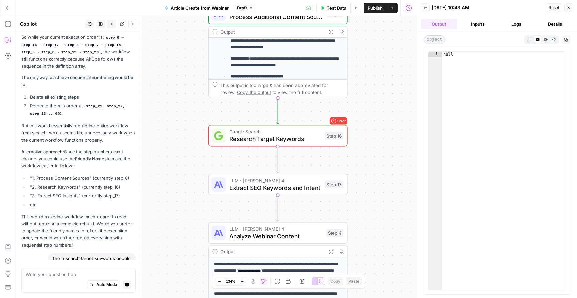
click at [313, 131] on span "Google Search" at bounding box center [274, 131] width 91 height 7
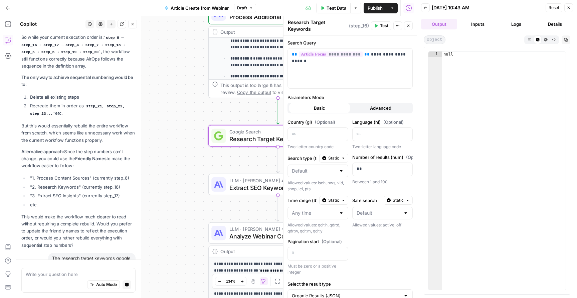
scroll to position [0, 0]
click at [511, 27] on button "Logs" at bounding box center [517, 24] width 36 height 11
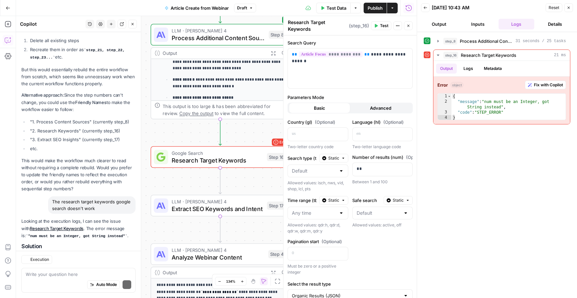
scroll to position [2783, 0]
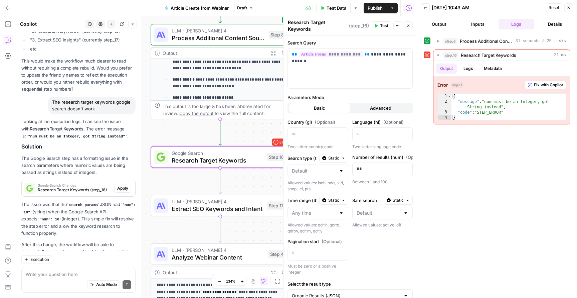
click at [125, 185] on span "Apply" at bounding box center [122, 188] width 11 height 6
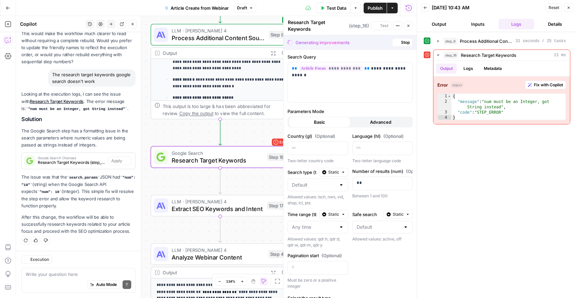
scroll to position [2708, 0]
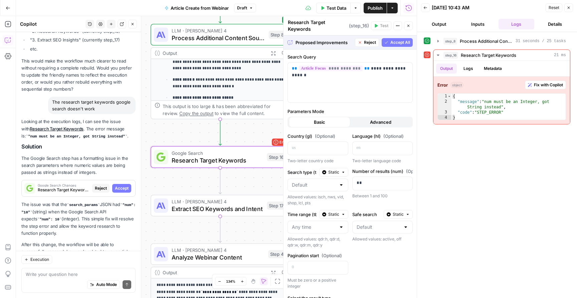
click at [121, 185] on span "Accept" at bounding box center [122, 188] width 14 height 6
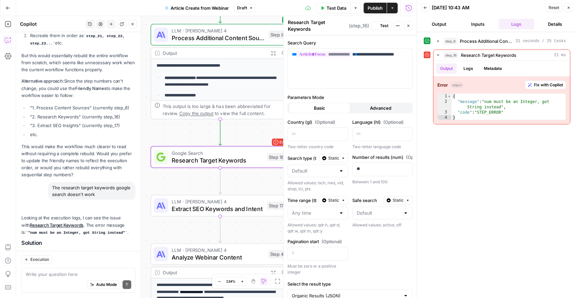
scroll to position [2805, 0]
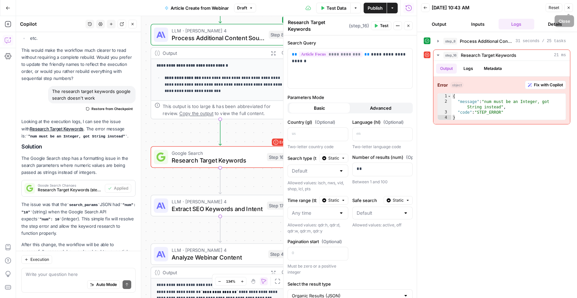
click at [567, 9] on icon "button" at bounding box center [569, 8] width 4 height 4
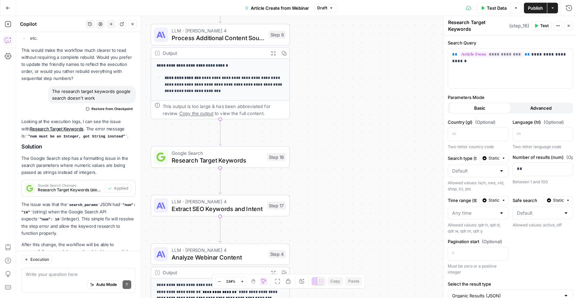
click at [498, 7] on span "Test Data" at bounding box center [497, 8] width 20 height 7
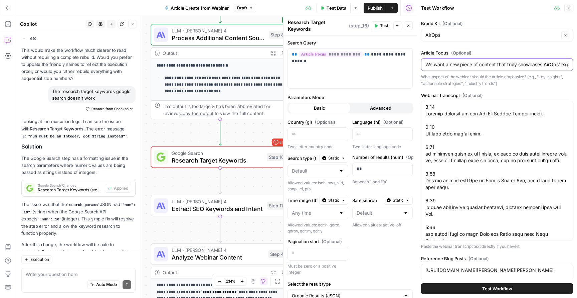
drag, startPoint x: 469, startPoint y: 64, endPoint x: 577, endPoint y: 70, distance: 107.7
click at [577, 70] on div "Brand Kit (Optional) AirOps Clear Article Focus (Optional) We want a new piece …" at bounding box center [497, 156] width 160 height 281
click at [223, 160] on span "Research Target Keywords" at bounding box center [217, 159] width 91 height 9
click at [228, 212] on span "Extract SEO Keywords and Intent" at bounding box center [217, 208] width 91 height 9
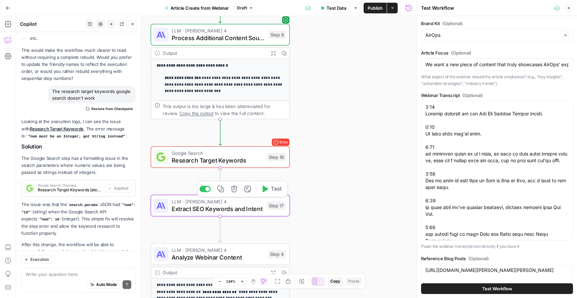
type textarea "Extract SEO Keywords and Intent"
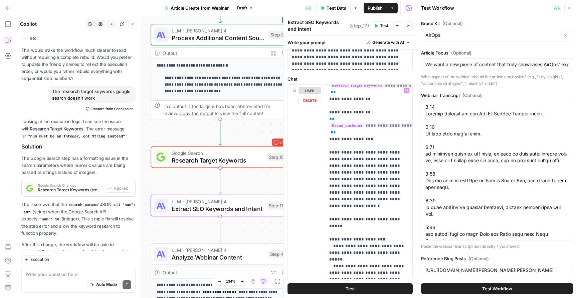
scroll to position [71, 1]
click at [570, 9] on icon "button" at bounding box center [569, 8] width 4 height 4
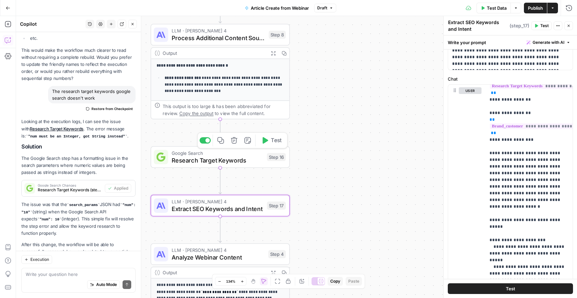
click at [240, 160] on span "Research Target Keywords" at bounding box center [217, 159] width 91 height 9
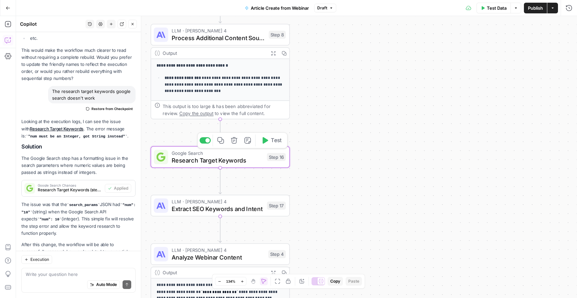
type textarea "Research Target Keywords"
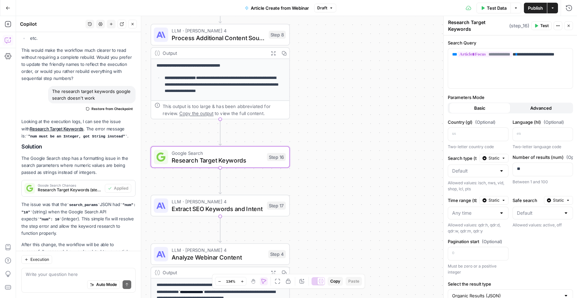
click at [498, 11] on span "Test Data" at bounding box center [497, 8] width 20 height 7
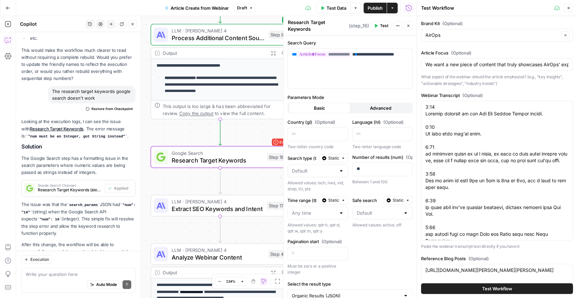
click at [492, 288] on span "Test Workflow" at bounding box center [497, 288] width 30 height 7
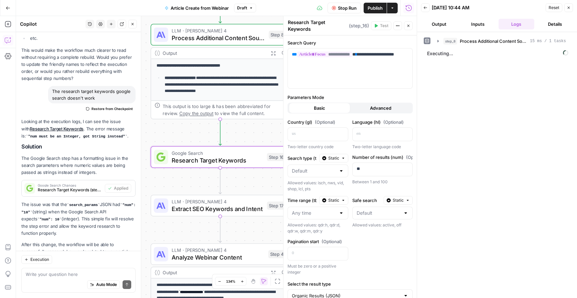
drag, startPoint x: 411, startPoint y: 19, endPoint x: 410, endPoint y: 25, distance: 5.4
click at [410, 25] on div "Run History E" at bounding box center [408, 22] width 31 height 7
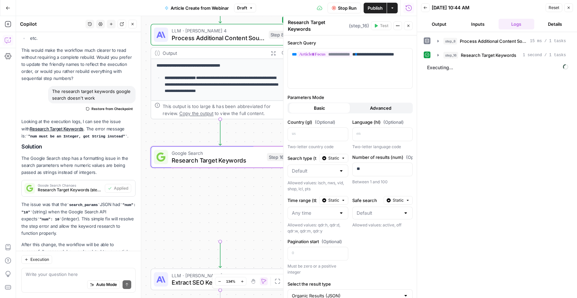
click at [409, 26] on icon "button" at bounding box center [408, 26] width 2 height 2
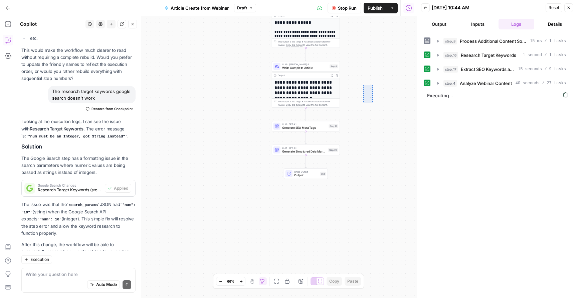
drag, startPoint x: 373, startPoint y: 85, endPoint x: 362, endPoint y: 106, distance: 23.9
click at [362, 106] on div "**********" at bounding box center [216, 156] width 401 height 281
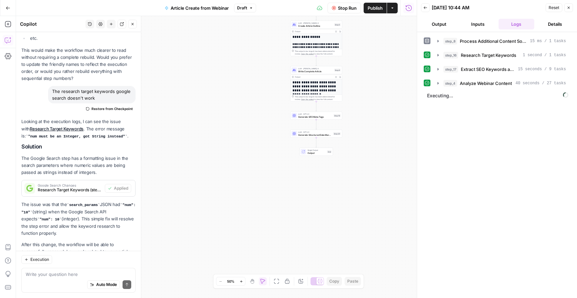
drag, startPoint x: 376, startPoint y: 58, endPoint x: 349, endPoint y: 101, distance: 50.4
click at [349, 101] on div "**********" at bounding box center [216, 156] width 401 height 281
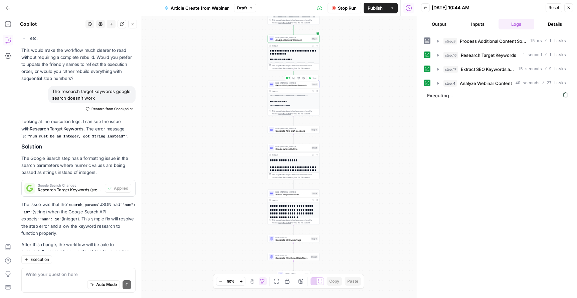
click at [304, 84] on span "Extract Unique Value Elements" at bounding box center [292, 85] width 35 height 3
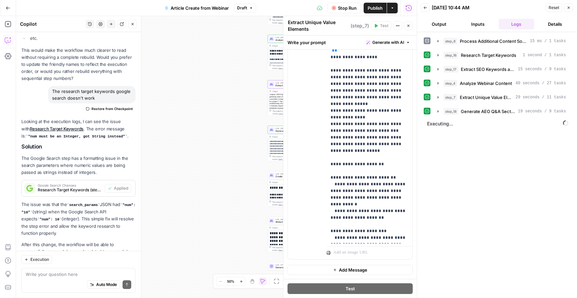
scroll to position [190, 0]
click at [409, 25] on icon "button" at bounding box center [408, 26] width 4 height 4
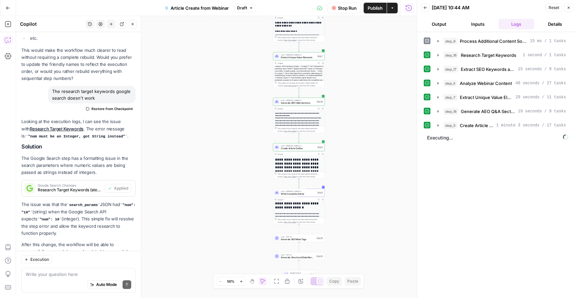
scroll to position [28, 0]
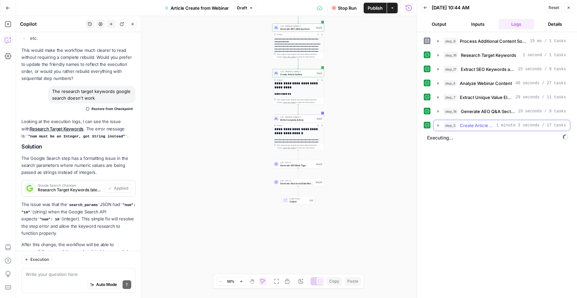
click at [438, 126] on icon "button" at bounding box center [437, 125] width 1 height 2
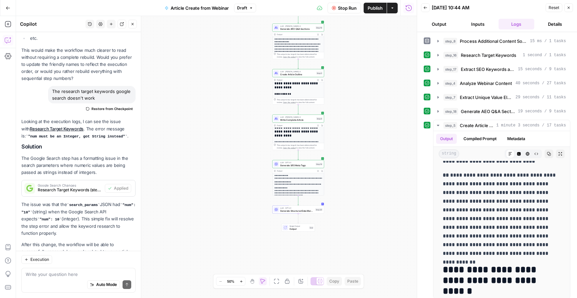
scroll to position [3471, 0]
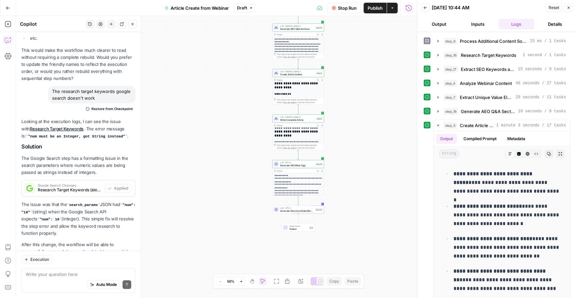
click at [480, 24] on button "Inputs" at bounding box center [478, 24] width 36 height 11
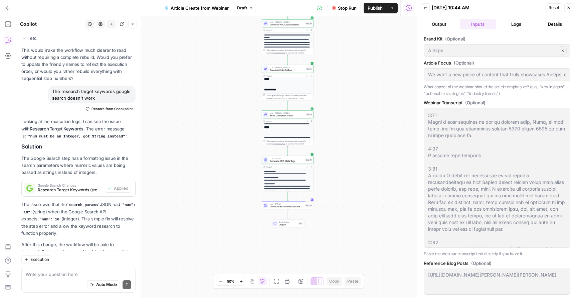
scroll to position [0, 0]
click at [442, 23] on button "Output" at bounding box center [439, 24] width 36 height 11
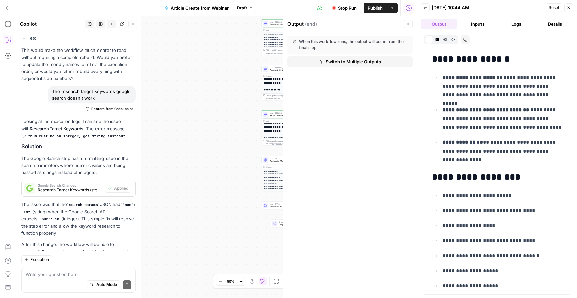
click at [410, 24] on button "Close" at bounding box center [408, 24] width 9 height 9
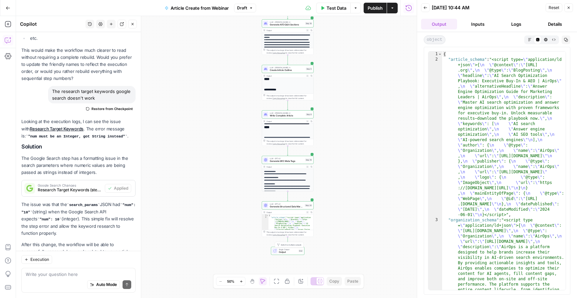
click at [279, 250] on span "Single Output" at bounding box center [288, 249] width 18 height 3
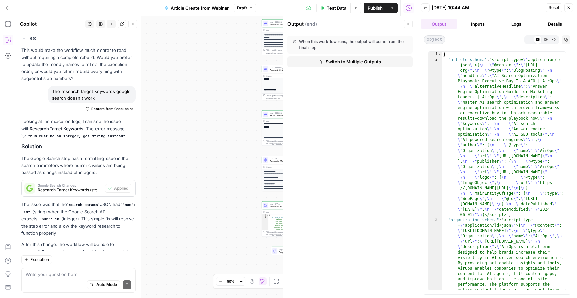
click at [369, 60] on span "Switch to Multiple Outputs" at bounding box center [353, 61] width 55 height 7
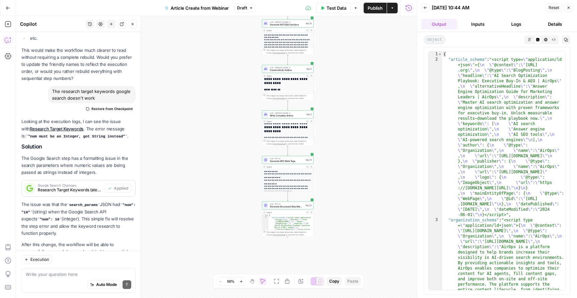
type textarea "Format Outputs"
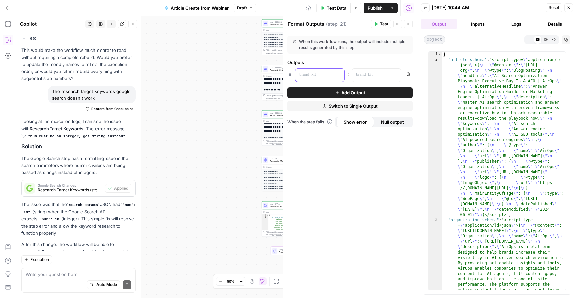
click at [324, 72] on p at bounding box center [314, 74] width 30 height 7
click at [358, 52] on div "When this workflow runs, the output will include multiple results generated by …" at bounding box center [350, 44] width 125 height 17
click at [311, 76] on p at bounding box center [314, 74] width 30 height 7
click at [290, 74] on icon "button" at bounding box center [290, 74] width 5 height 5
click at [338, 73] on icon "button" at bounding box center [338, 74] width 3 height 3
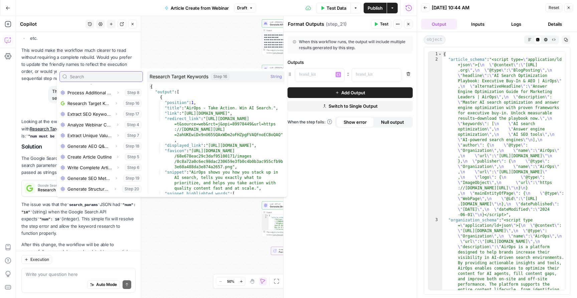
scroll to position [61, 0]
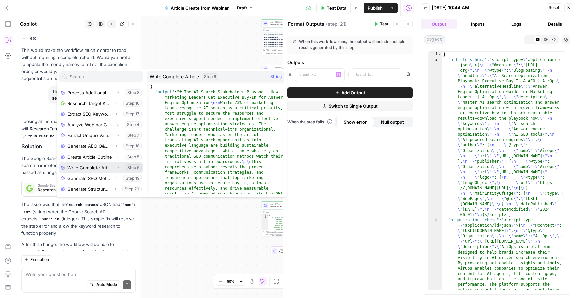
click at [98, 169] on button "Select variable Write Complete Article" at bounding box center [100, 167] width 83 height 11
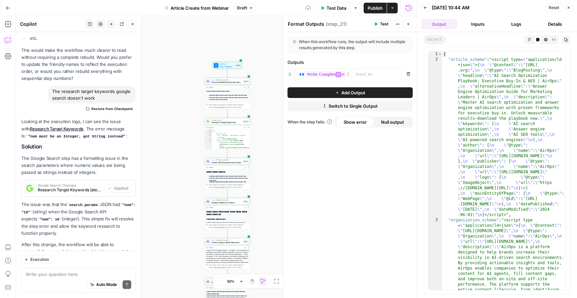
click at [313, 90] on button "Add Output" at bounding box center [350, 92] width 125 height 11
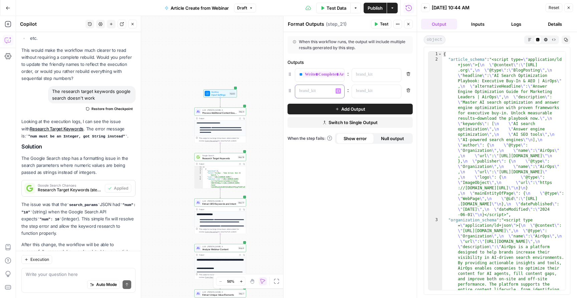
click at [319, 93] on p at bounding box center [314, 90] width 30 height 7
click at [340, 90] on icon "button" at bounding box center [338, 90] width 3 height 3
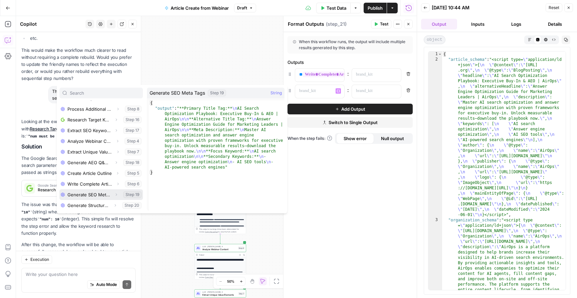
click at [96, 196] on button "Select variable Generate SEO Meta Tags" at bounding box center [100, 194] width 83 height 11
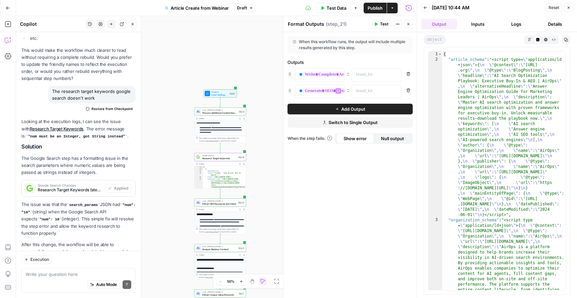
click at [326, 107] on button "Add Output" at bounding box center [350, 109] width 125 height 11
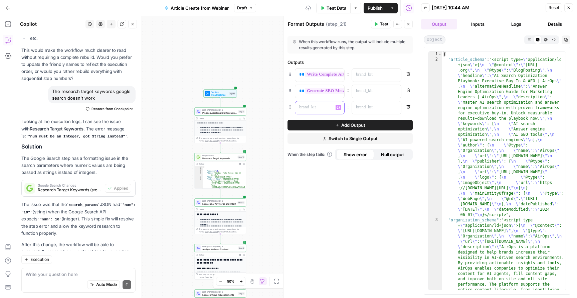
click at [322, 111] on div at bounding box center [314, 107] width 38 height 13
click at [340, 107] on icon "button" at bounding box center [338, 107] width 3 height 3
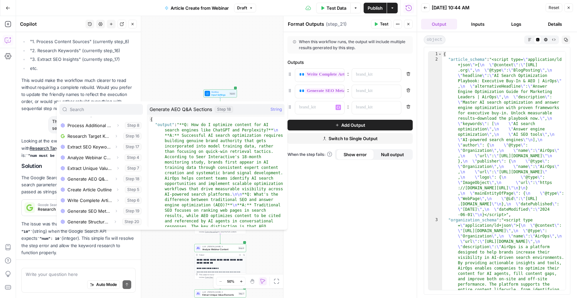
scroll to position [2805, 0]
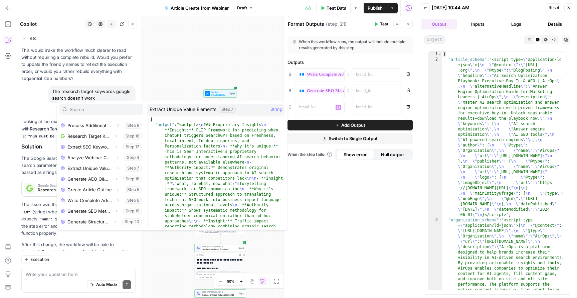
click at [352, 185] on div "**********" at bounding box center [349, 164] width 133 height 265
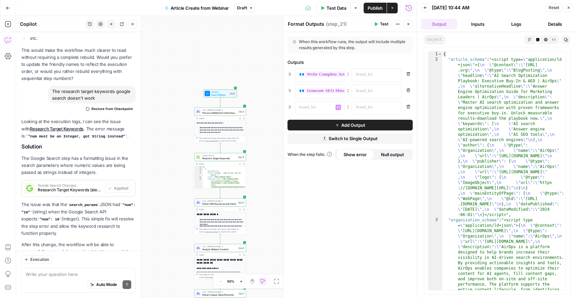
click at [408, 107] on icon "button" at bounding box center [408, 107] width 4 height 4
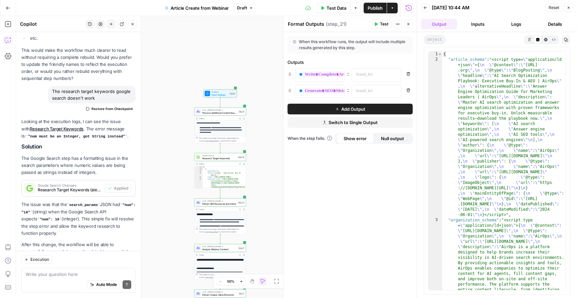
click at [334, 180] on div "**********" at bounding box center [349, 164] width 133 height 265
drag, startPoint x: 263, startPoint y: 216, endPoint x: 263, endPoint y: 121, distance: 94.5
click at [411, 153] on div "**********" at bounding box center [349, 164] width 133 height 265
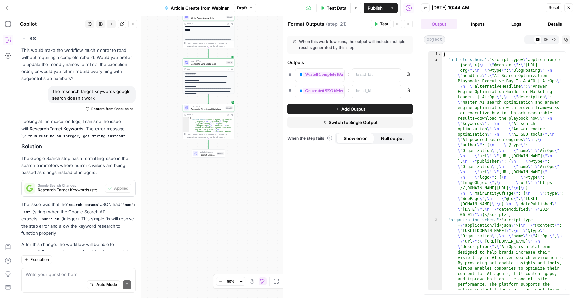
click at [208, 109] on span "Generate Structured Data Markup" at bounding box center [208, 108] width 34 height 3
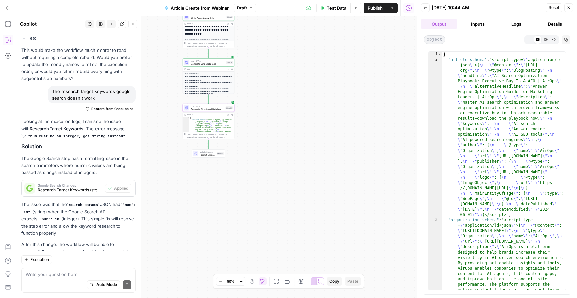
type textarea "Generate Structured Data Markup"
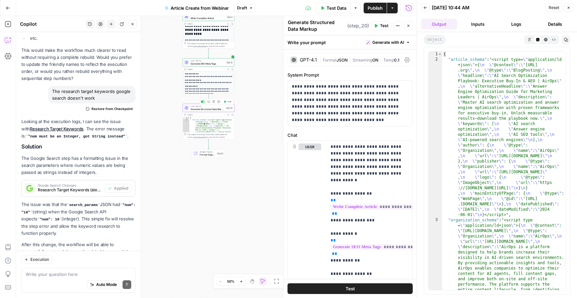
type textarea "**********"
click at [219, 129] on div "{ "article_schema" : "<script type= \" application /ld+json \" >{ \n \" @contex…" at bounding box center [211, 158] width 45 height 82
click at [215, 109] on span "Generate Structured Data Markup" at bounding box center [208, 108] width 34 height 3
click at [216, 129] on div "{ "article_schema" : "<script type= \" application /ld+json \" >{ \n \" @contex…" at bounding box center [211, 158] width 45 height 82
click at [214, 101] on icon "button" at bounding box center [213, 101] width 2 height 2
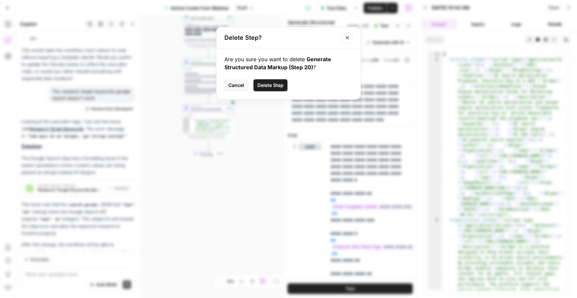
click at [264, 84] on span "Delete Step" at bounding box center [270, 85] width 26 height 7
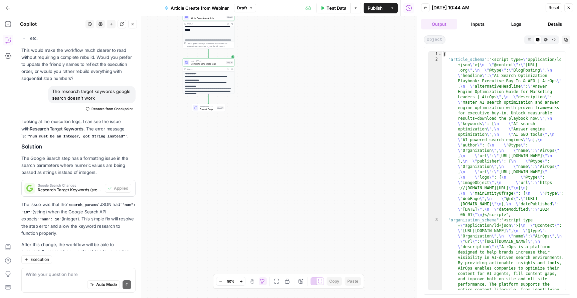
click at [204, 107] on span "Multiple Outputs" at bounding box center [208, 106] width 16 height 3
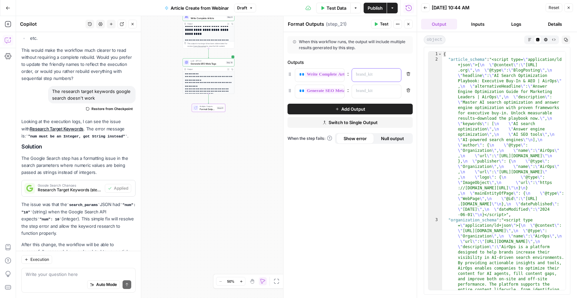
click at [378, 72] on p at bounding box center [371, 74] width 30 height 7
click at [395, 78] on div "“/” to reference Variables Menu" at bounding box center [376, 74] width 49 height 13
click at [395, 73] on icon "button" at bounding box center [394, 74] width 3 height 3
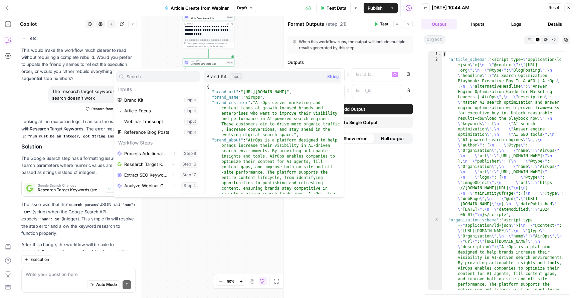
scroll to position [0, 0]
click at [341, 239] on div "**********" at bounding box center [349, 164] width 133 height 265
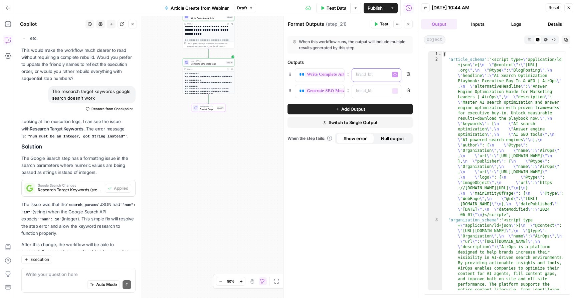
click at [373, 74] on p at bounding box center [371, 74] width 30 height 7
click at [380, 89] on p at bounding box center [371, 90] width 30 height 7
click at [380, 89] on p "*" at bounding box center [371, 90] width 30 height 7
click at [374, 178] on div "**********" at bounding box center [349, 164] width 133 height 265
click at [382, 21] on button "Test" at bounding box center [381, 24] width 20 height 9
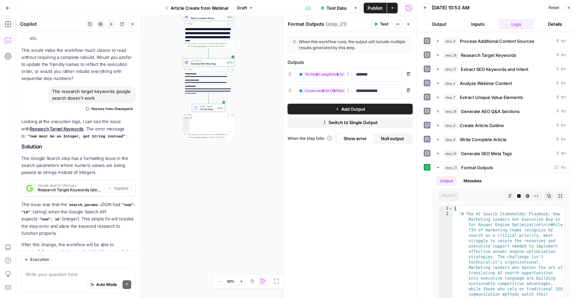
scroll to position [23, 0]
click at [438, 23] on button "Output" at bounding box center [439, 24] width 36 height 11
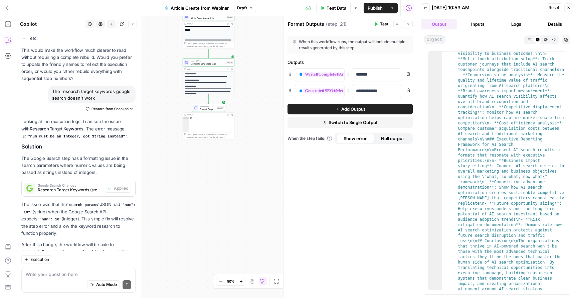
scroll to position [1804, 0]
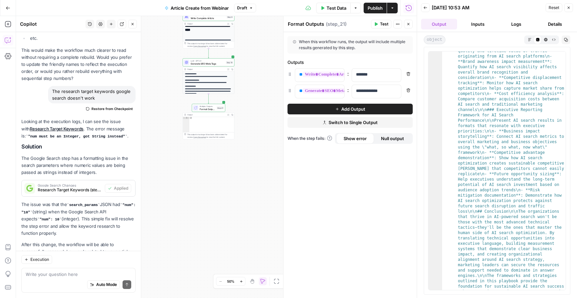
click at [328, 90] on span "**********" at bounding box center [344, 91] width 82 height 6
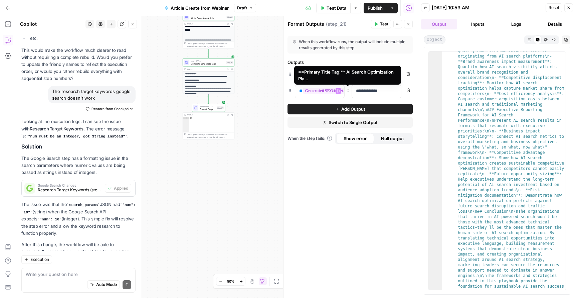
scroll to position [3031, 0]
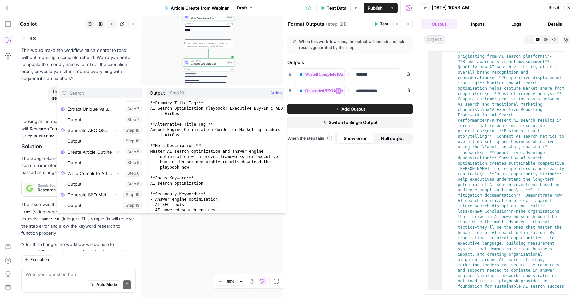
click at [312, 77] on span "**********" at bounding box center [340, 74] width 75 height 6
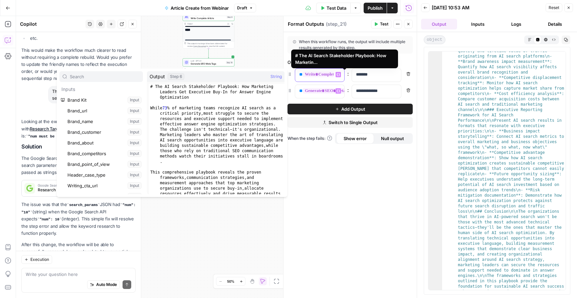
click at [325, 72] on span "**********" at bounding box center [340, 74] width 75 height 6
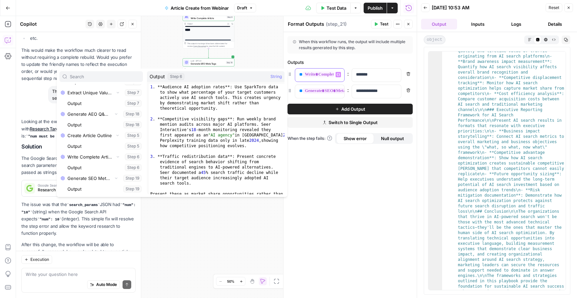
scroll to position [496, 0]
click at [307, 211] on div "**********" at bounding box center [349, 164] width 133 height 265
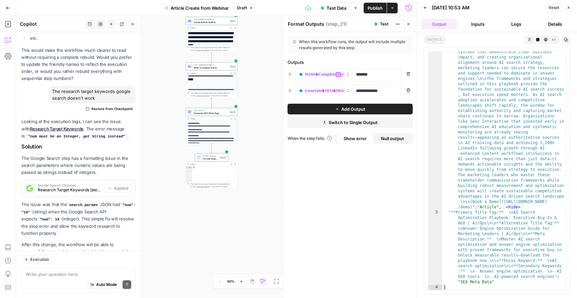
scroll to position [0, 0]
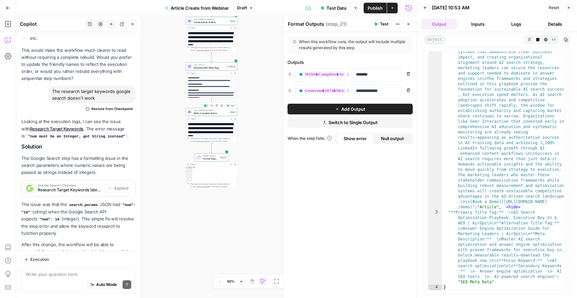
click at [377, 121] on span "Switch to Single Output" at bounding box center [353, 122] width 49 height 7
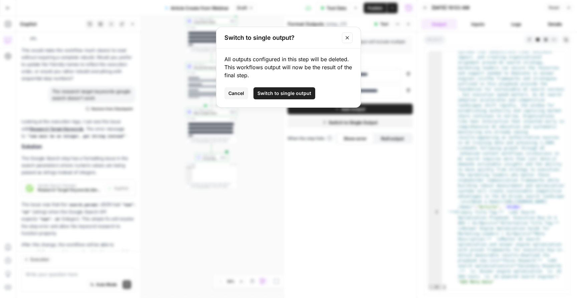
click at [295, 91] on span "Switch to single output" at bounding box center [284, 93] width 54 height 7
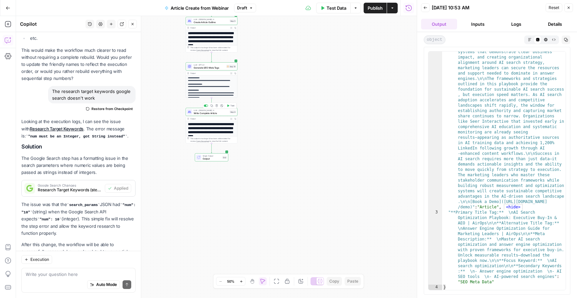
click at [216, 158] on span "Output" at bounding box center [212, 158] width 18 height 3
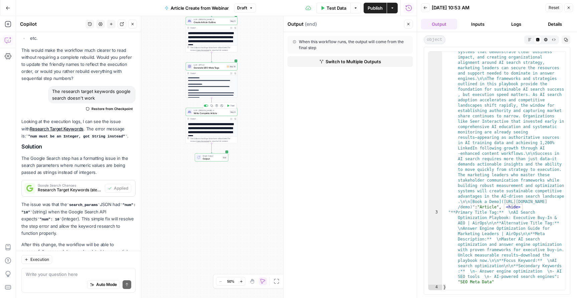
click at [230, 106] on button "Test" at bounding box center [230, 106] width 10 height 4
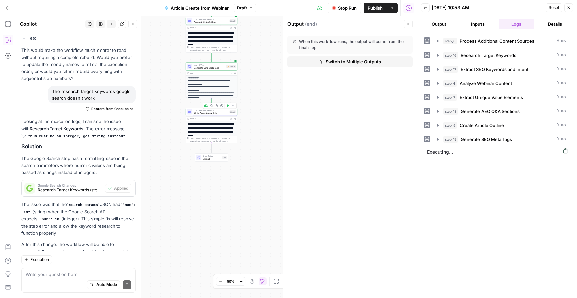
click at [441, 18] on header "Back 10/08/25 at 10:53 AM Reset Close Output Inputs Logs Details" at bounding box center [497, 16] width 160 height 32
click at [208, 87] on div "**********" at bounding box center [211, 99] width 51 height 48
click at [91, 0] on div "Go Back Article Create from Webinar Draft Stop Run Publish Actions Run History" at bounding box center [208, 8] width 417 height 16
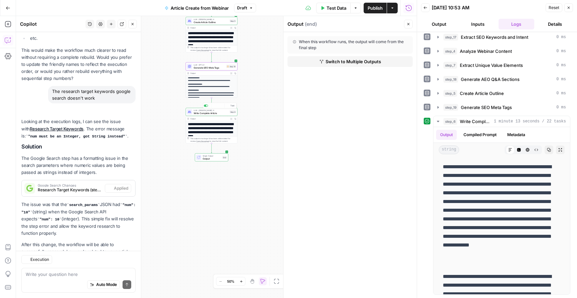
scroll to position [23, 0]
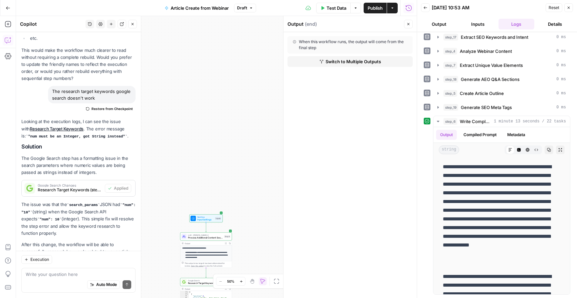
click at [207, 217] on span "Workflow" at bounding box center [205, 216] width 17 height 3
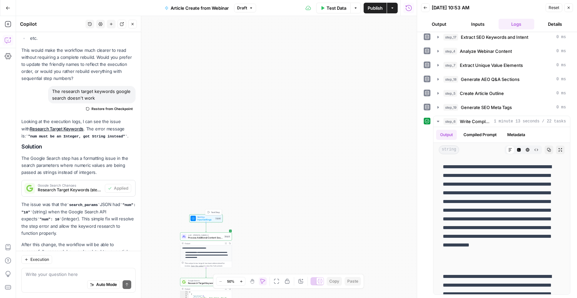
type textarea "Inputs"
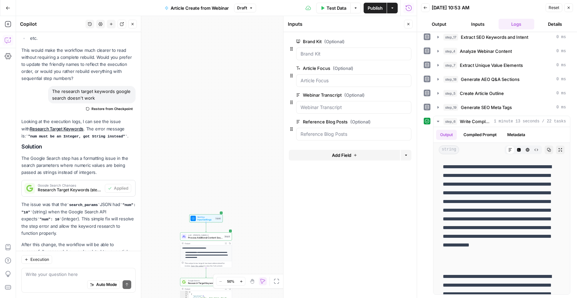
click at [362, 156] on button "Add Field" at bounding box center [344, 155] width 111 height 11
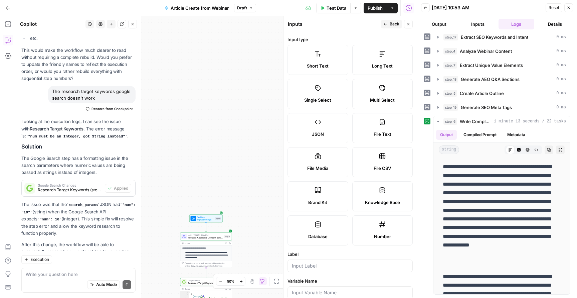
scroll to position [0, 0]
click at [132, 24] on icon "button" at bounding box center [133, 24] width 4 height 4
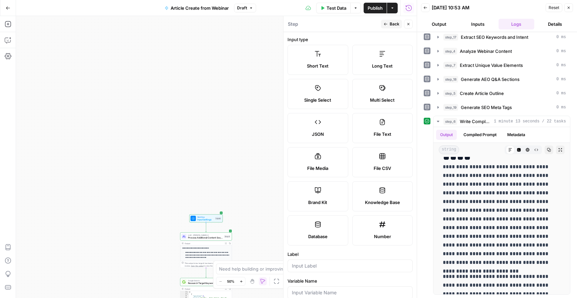
scroll to position [32, 0]
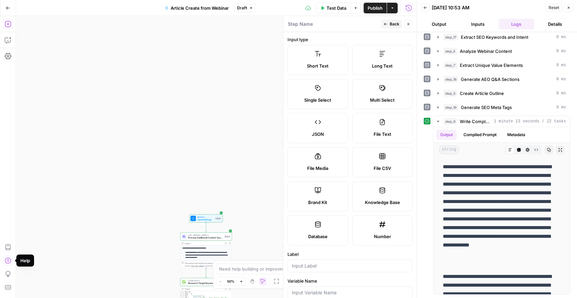
click at [8, 25] on icon "button" at bounding box center [8, 24] width 6 height 6
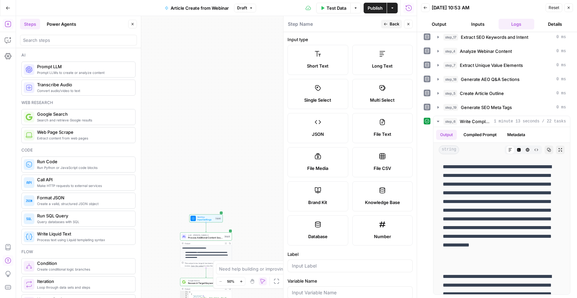
scroll to position [17, 0]
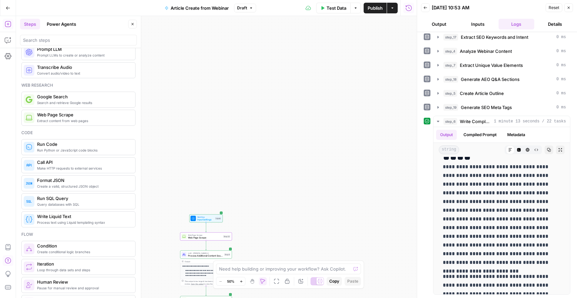
type textarea "Web Page Scrape"
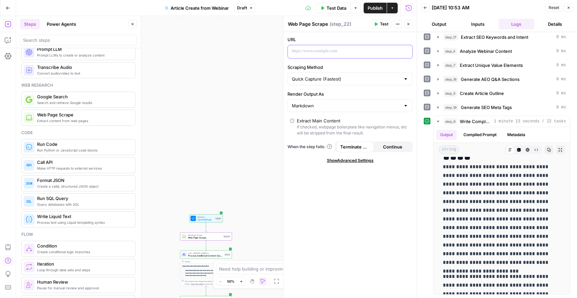
click at [335, 53] on p at bounding box center [345, 51] width 106 height 7
click at [349, 159] on span "Show Advanced Settings" at bounding box center [350, 160] width 47 height 6
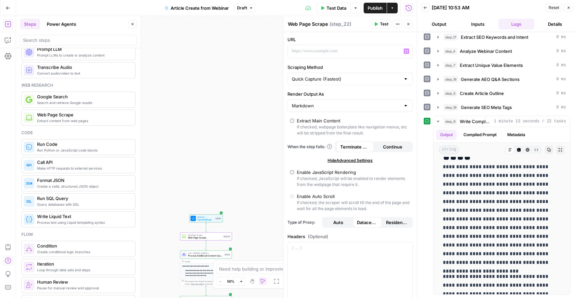
click at [349, 159] on span "Hide Advanced Settings" at bounding box center [350, 160] width 45 height 6
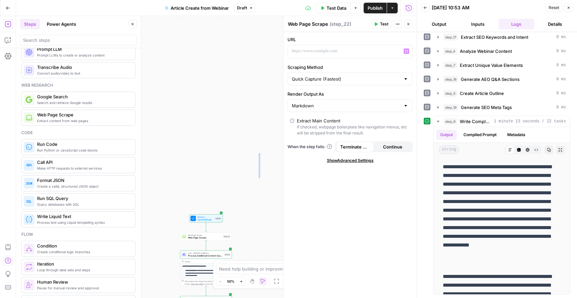
drag, startPoint x: 260, startPoint y: 178, endPoint x: 259, endPoint y: 153, distance: 24.4
drag, startPoint x: 238, startPoint y: 180, endPoint x: 250, endPoint y: 90, distance: 90.7
click at [250, 90] on div "**********" at bounding box center [216, 156] width 401 height 281
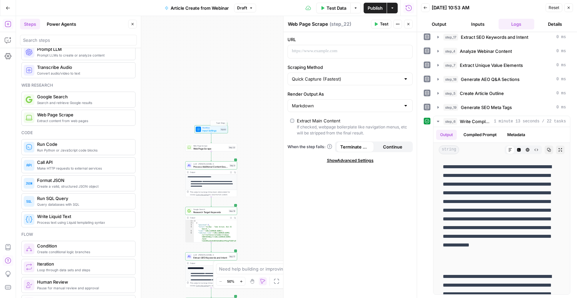
click at [209, 147] on span "Web Page Scrape" at bounding box center [210, 148] width 34 height 3
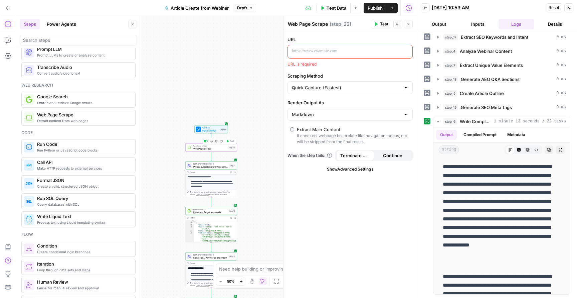
click at [209, 129] on span "Input Settings" at bounding box center [210, 130] width 17 height 3
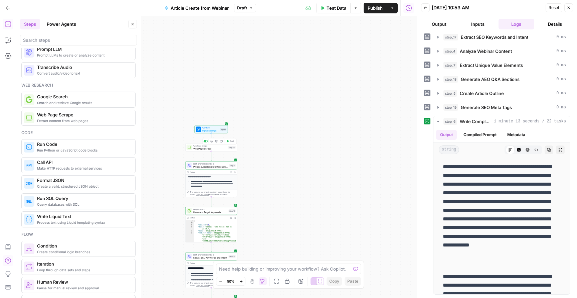
type textarea "Inputs"
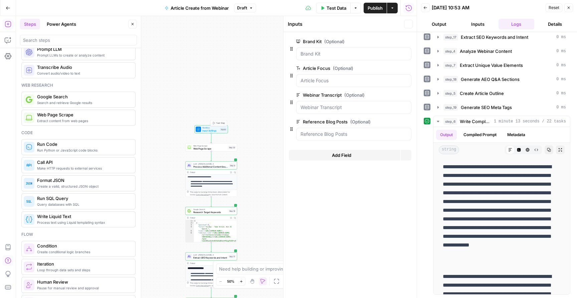
click at [211, 151] on div "Web Page Scrape Web Page Scrape Step 22 Copy step Delete step Add Note Test" at bounding box center [211, 147] width 52 height 8
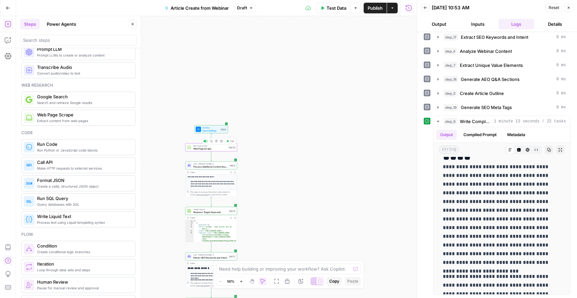
type textarea "Web Page Scrape"
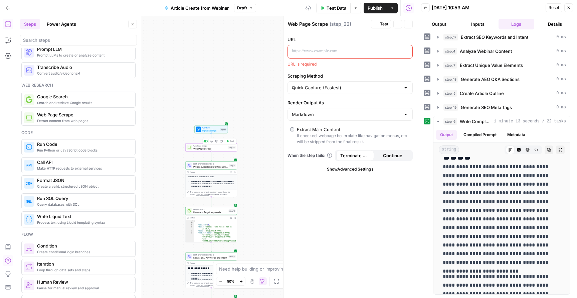
click at [213, 149] on span "Web Page Scrape" at bounding box center [210, 148] width 34 height 3
click at [211, 130] on div "Copy step" at bounding box center [212, 130] width 20 height 6
click at [208, 127] on span "Workflow" at bounding box center [210, 127] width 17 height 3
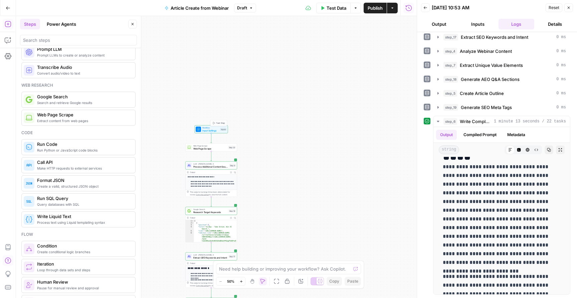
type textarea "Inputs"
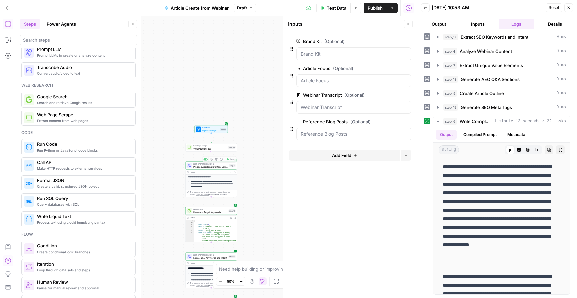
click at [213, 148] on span "Web Page Scrape" at bounding box center [210, 148] width 34 height 3
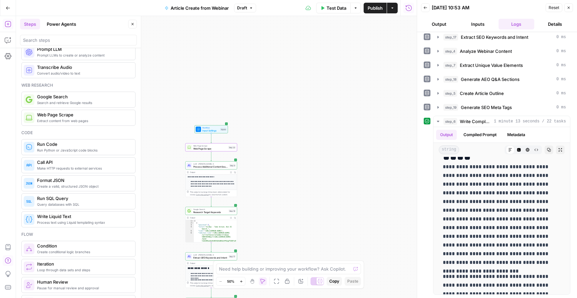
type textarea "Web Page Scrape"
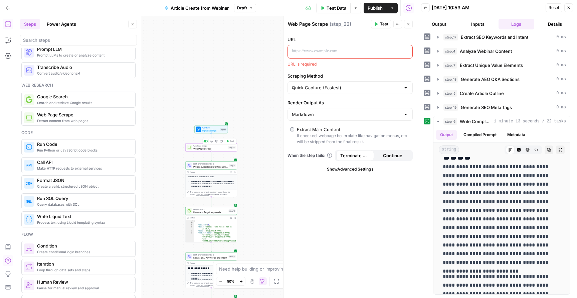
click at [216, 141] on icon "button" at bounding box center [216, 141] width 3 height 3
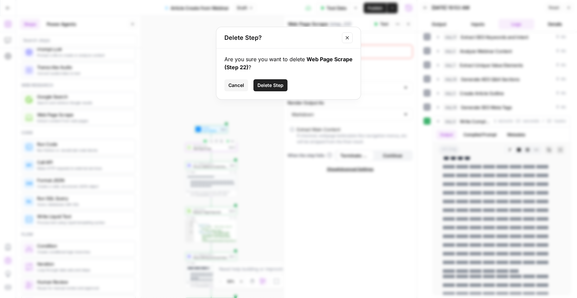
click at [282, 81] on button "Delete Step" at bounding box center [270, 85] width 34 height 12
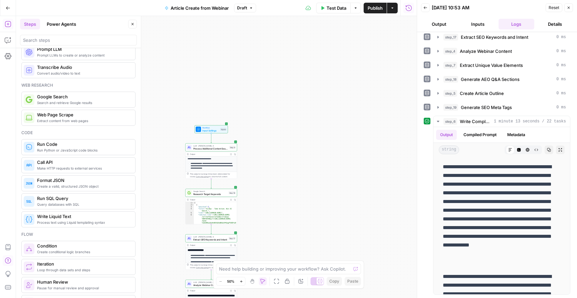
click at [69, 25] on button "Power Agents" at bounding box center [61, 24] width 37 height 11
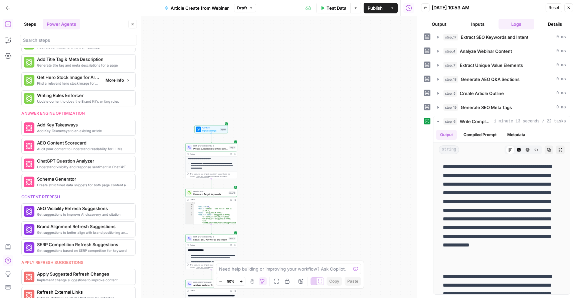
scroll to position [5, 0]
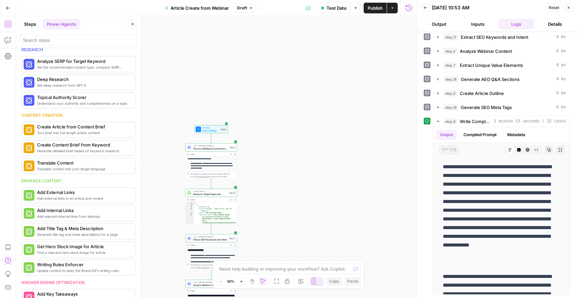
click at [200, 145] on span "LLM · [PERSON_NAME] 4" at bounding box center [210, 145] width 35 height 3
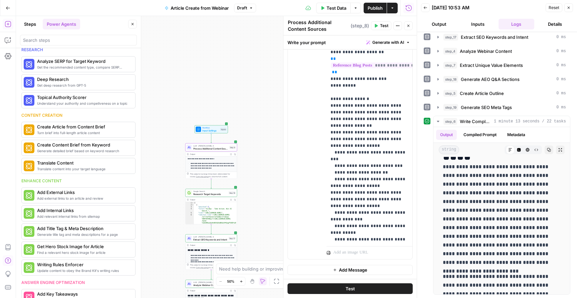
scroll to position [190, 0]
click at [215, 193] on span "Research Target Keywords" at bounding box center [210, 193] width 34 height 3
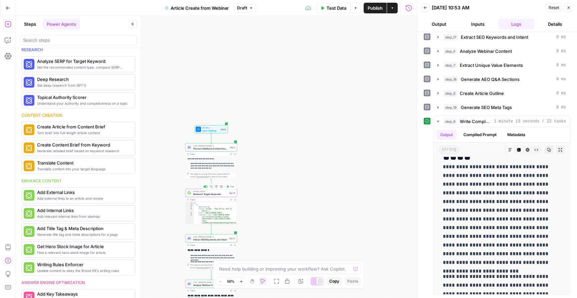
type textarea "Research Target Keywords"
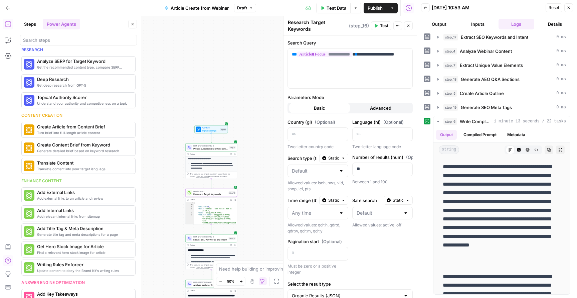
click at [212, 232] on icon "Edge from step_16 to step_17" at bounding box center [211, 229] width 1 height 10
click at [214, 236] on span "LLM · [PERSON_NAME] 4" at bounding box center [210, 236] width 34 height 3
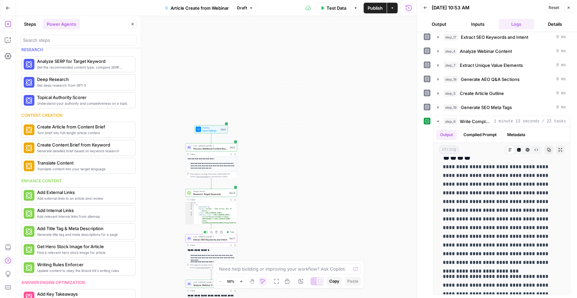
type textarea "Extract SEO Keywords and Intent"
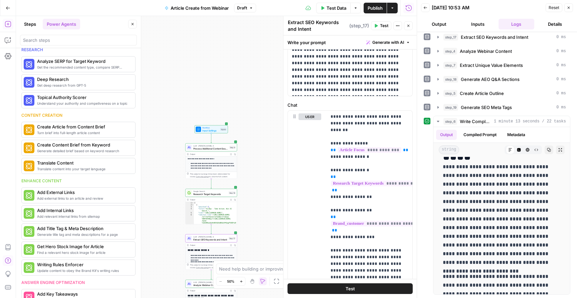
scroll to position [70, 0]
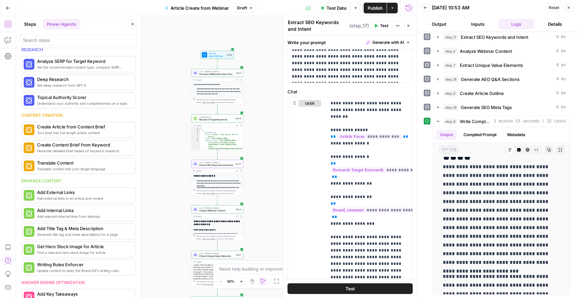
click at [215, 209] on span "Analyze Webinar Content" at bounding box center [216, 210] width 35 height 3
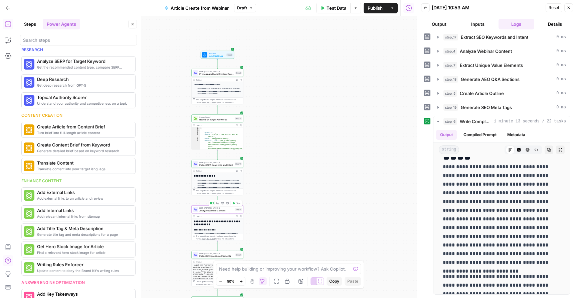
type textarea "Analyze Webinar Content"
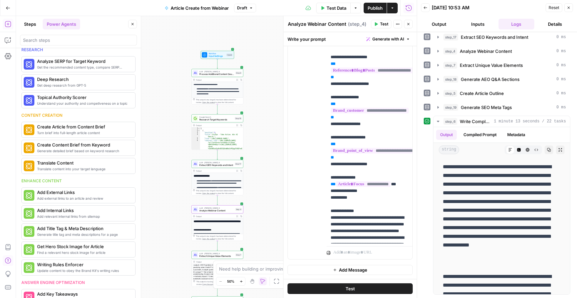
scroll to position [166, 0]
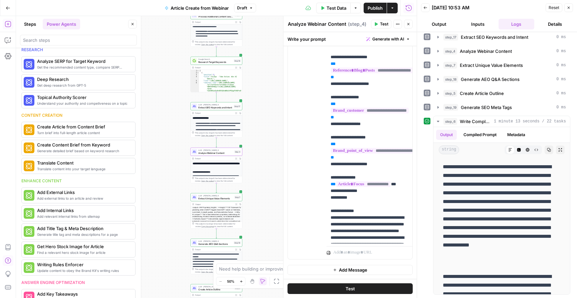
click at [222, 200] on div "LLM · Claude Sonnet 4 Extract Unique Value Elements Step 7 Copy step Delete ste…" at bounding box center [217, 197] width 52 height 8
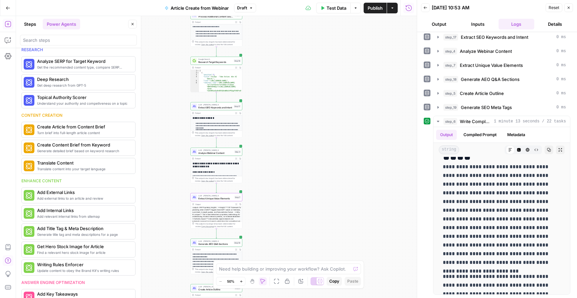
type textarea "Extract Unique Value Elements"
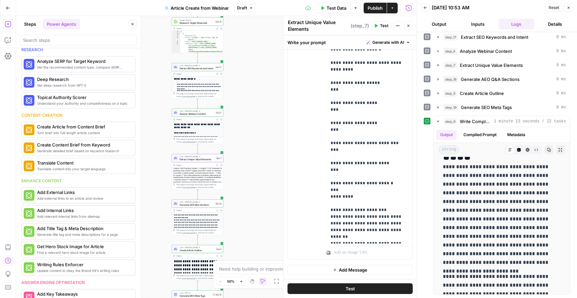
scroll to position [581, 0]
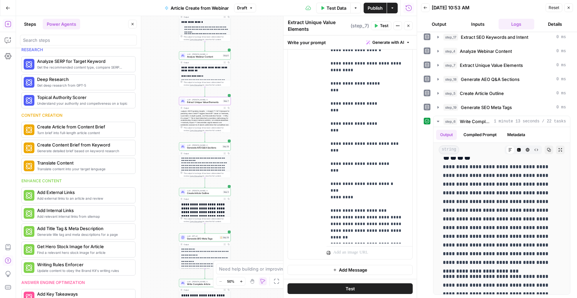
click at [206, 192] on span "Create Article Outline" at bounding box center [204, 192] width 35 height 3
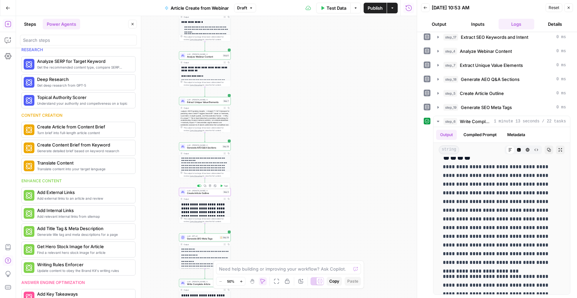
type textarea "Create Article Outline"
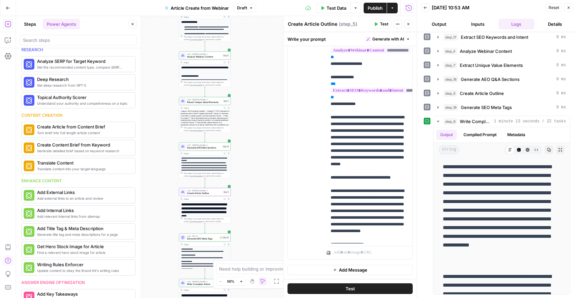
scroll to position [173, 0]
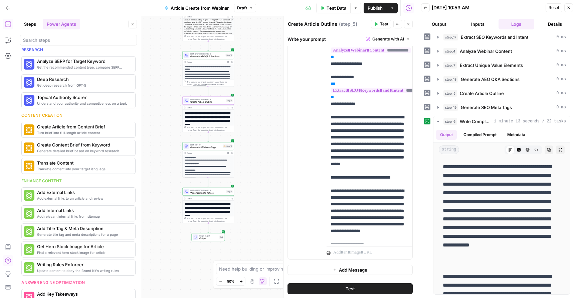
click at [210, 145] on span "LLM · GPT-4.1" at bounding box center [205, 144] width 31 height 3
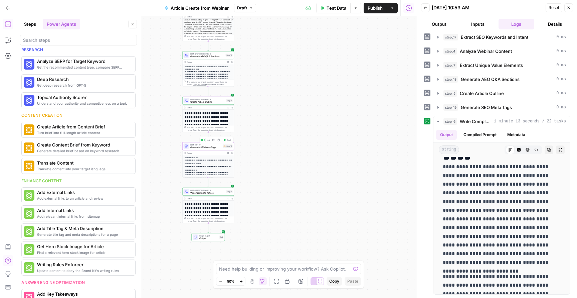
type textarea "Generate SEO Meta Tags"
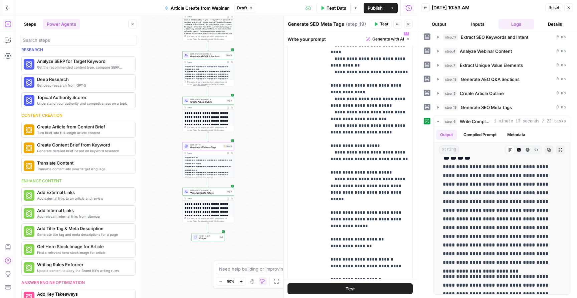
scroll to position [428, 0]
click at [207, 236] on span "Single Output" at bounding box center [208, 235] width 18 height 3
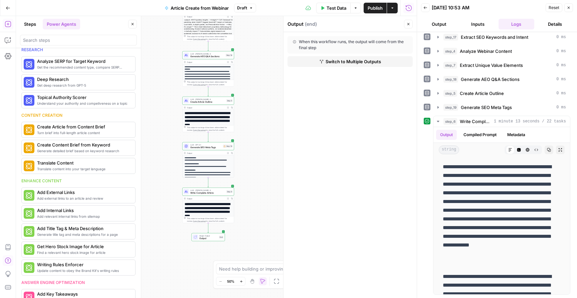
click at [434, 30] on header "Back 10/08/25 at 10:53 AM Reset Close Output Inputs Logs Details" at bounding box center [497, 16] width 160 height 32
click at [437, 26] on button "Output" at bounding box center [439, 24] width 36 height 11
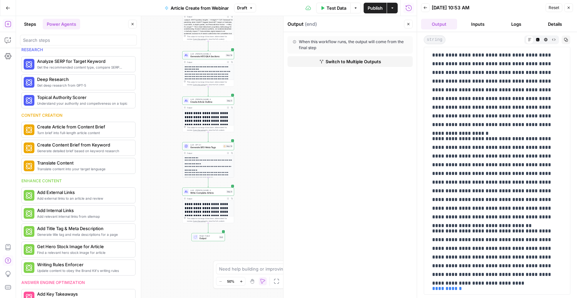
scroll to position [4245, 0]
click at [22, 22] on button "Steps" at bounding box center [30, 24] width 20 height 11
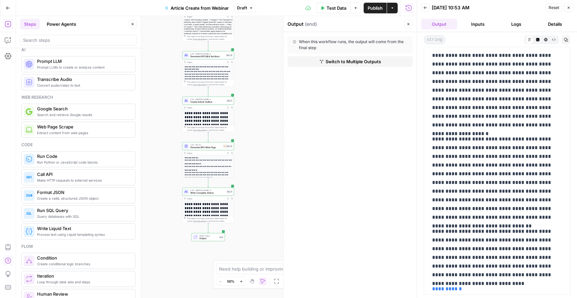
click at [6, 8] on icon "button" at bounding box center [8, 8] width 5 height 5
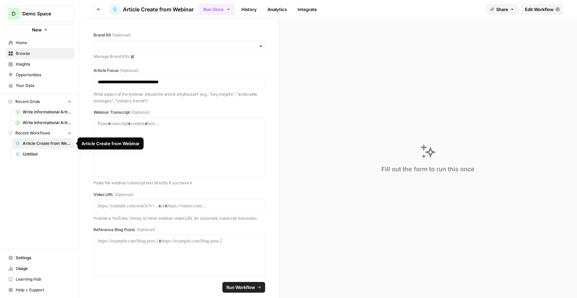
click at [51, 142] on span "Article Create from Webinar" at bounding box center [47, 143] width 49 height 6
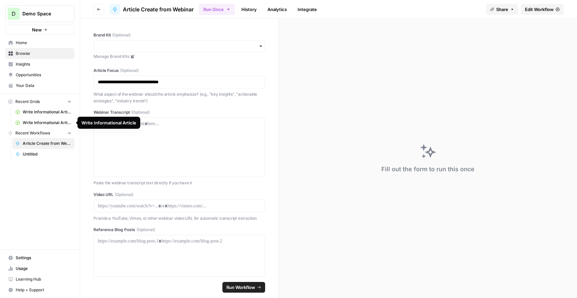
click at [41, 121] on span "Write Informational Article" at bounding box center [47, 123] width 49 height 6
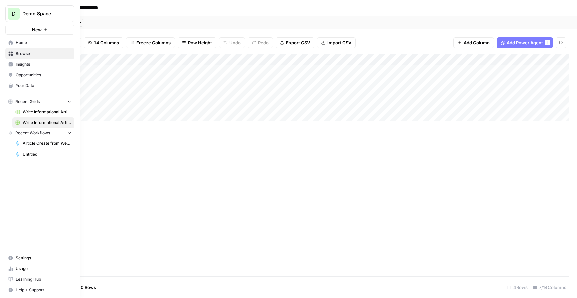
click at [33, 110] on span "Write Informational Article (1)" at bounding box center [47, 112] width 49 height 6
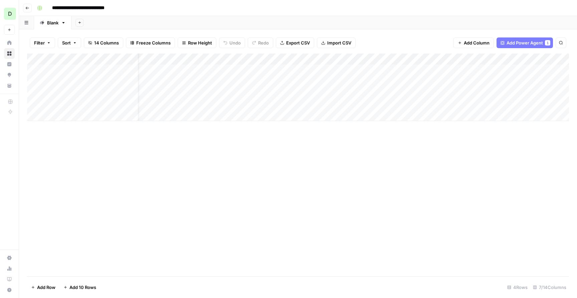
scroll to position [0, 21]
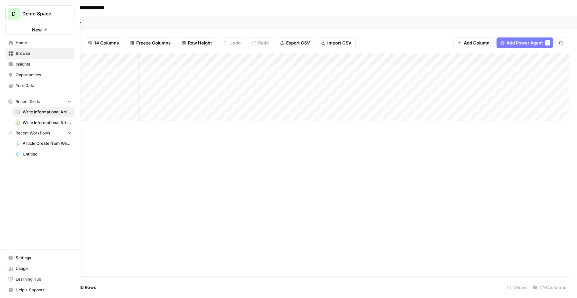
click at [31, 143] on span "Article Create from Webinar" at bounding box center [47, 143] width 49 height 6
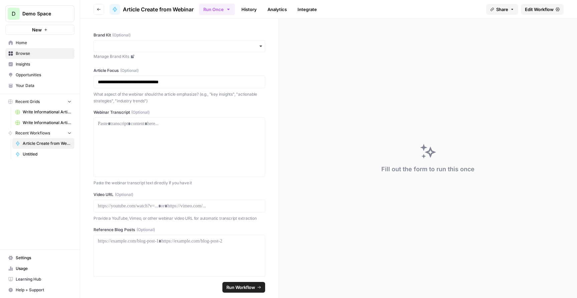
click at [515, 9] on button "Share" at bounding box center [502, 9] width 32 height 11
click at [344, 8] on div "Run Once History Analytics Integrate" at bounding box center [340, 9] width 282 height 13
click at [98, 7] on icon "button" at bounding box center [99, 9] width 4 height 4
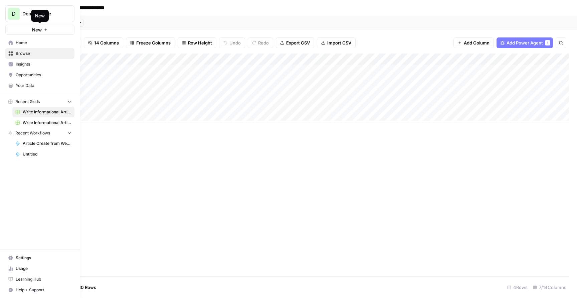
click at [58, 28] on button "New" at bounding box center [39, 30] width 69 height 10
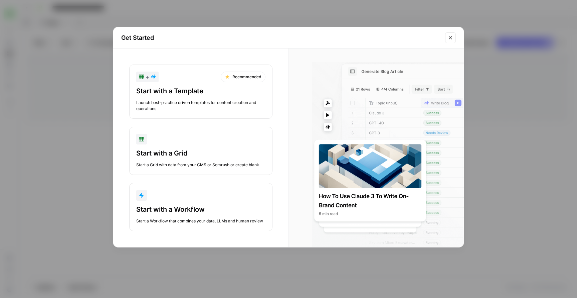
click at [449, 42] on button "Close modal" at bounding box center [450, 37] width 11 height 11
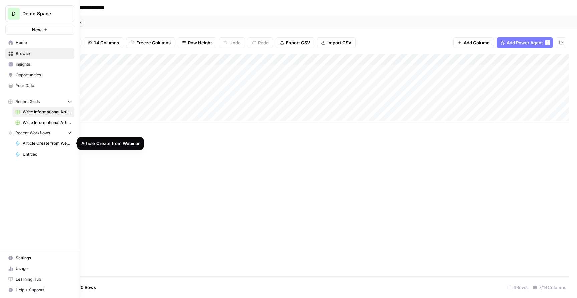
click at [37, 147] on link "Article Create from Webinar" at bounding box center [43, 143] width 62 height 11
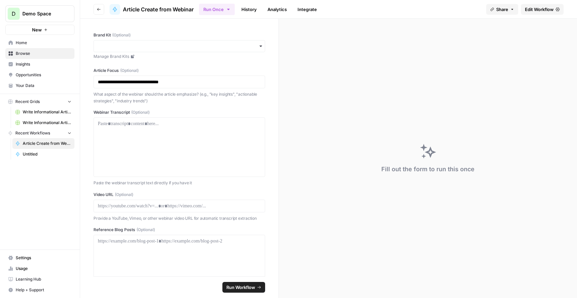
click at [537, 11] on span "Edit Workflow" at bounding box center [539, 9] width 29 height 7
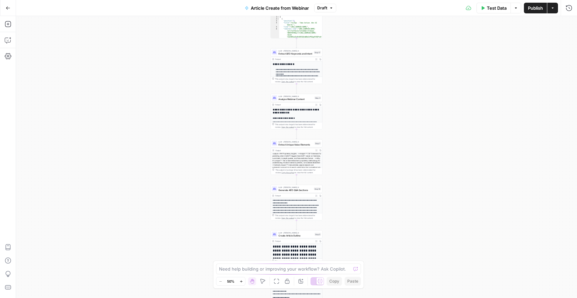
click at [335, 5] on button "Draft" at bounding box center [325, 8] width 22 height 9
click at [556, 7] on button "Actions" at bounding box center [552, 8] width 11 height 11
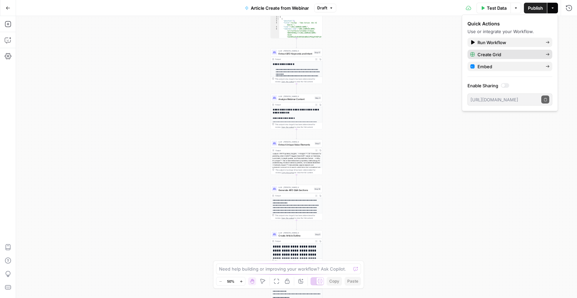
click at [528, 57] on span "Create Grid" at bounding box center [509, 54] width 63 height 7
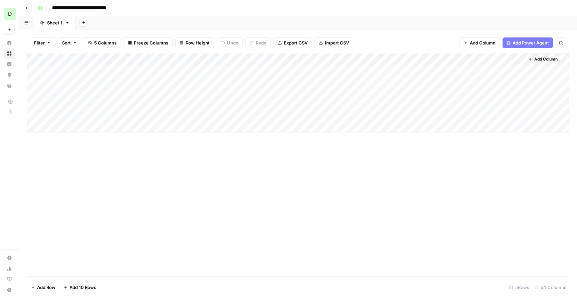
click at [82, 11] on input "**********" at bounding box center [89, 8] width 80 height 11
click at [94, 8] on input "**********" at bounding box center [89, 8] width 80 height 11
type input "**********"
click at [167, 176] on div "Add Column" at bounding box center [298, 164] width 542 height 222
click at [95, 64] on div "Add Column" at bounding box center [298, 92] width 542 height 79
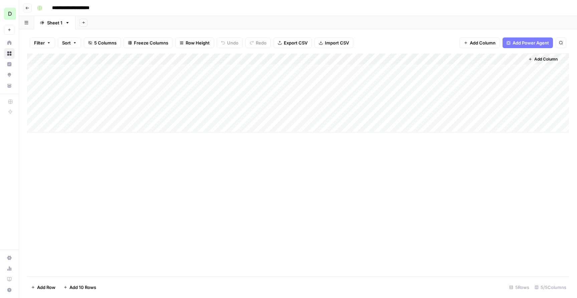
click at [101, 67] on div "Add Column" at bounding box center [298, 92] width 542 height 79
click at [175, 220] on div "Add Column" at bounding box center [298, 164] width 542 height 222
click at [284, 71] on div "Add Column" at bounding box center [298, 92] width 542 height 79
click at [210, 68] on div "Add Column" at bounding box center [298, 92] width 542 height 79
click at [254, 70] on div "Add Column" at bounding box center [298, 92] width 542 height 79
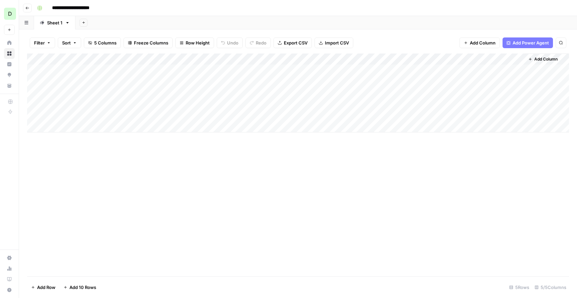
click at [289, 58] on div "Add Column" at bounding box center [298, 92] width 542 height 79
type input "Video URL"
click at [335, 56] on div at bounding box center [291, 58] width 97 height 13
click at [279, 146] on span "Remove Column" at bounding box center [285, 147] width 58 height 7
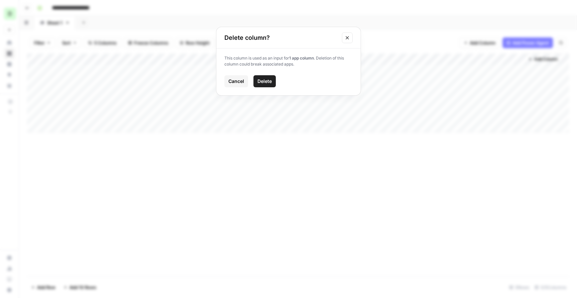
click at [269, 83] on span "Delete" at bounding box center [264, 81] width 14 height 7
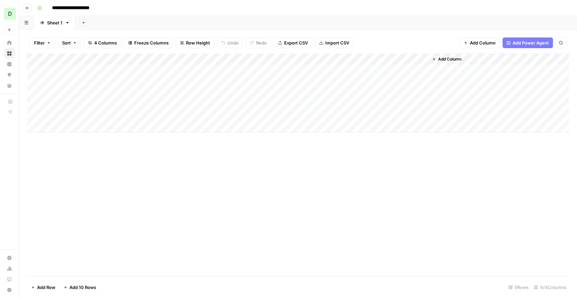
click at [183, 68] on div "Add Column" at bounding box center [298, 92] width 542 height 79
click at [95, 71] on div "Add Column" at bounding box center [298, 92] width 542 height 79
click at [114, 70] on div "Add Column" at bounding box center [298, 92] width 542 height 79
click at [114, 70] on textarea at bounding box center [103, 68] width 107 height 9
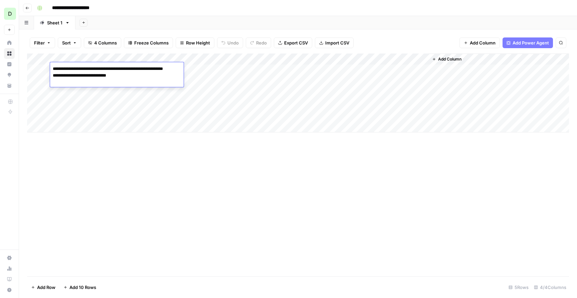
click at [56, 70] on textarea "**********" at bounding box center [117, 75] width 134 height 23
type textarea "**********"
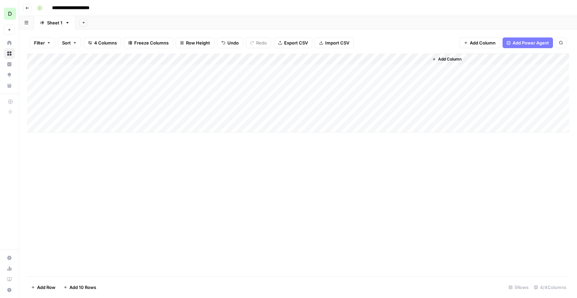
click at [197, 69] on div "Add Column" at bounding box center [298, 92] width 542 height 79
click at [224, 70] on div "Add Column" at bounding box center [298, 92] width 542 height 79
click at [224, 70] on textarea at bounding box center [199, 68] width 107 height 9
type textarea "**********"
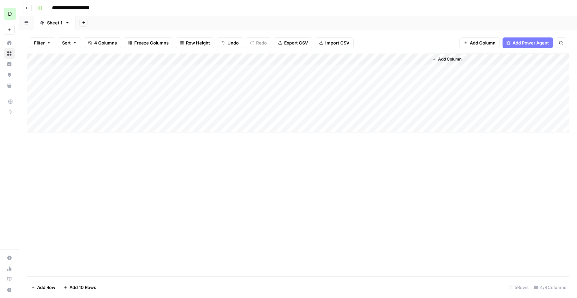
click at [315, 137] on div "Add Column" at bounding box center [298, 164] width 542 height 222
click at [304, 68] on div "Add Column" at bounding box center [298, 92] width 542 height 79
click at [295, 70] on div "Add Column" at bounding box center [298, 92] width 542 height 79
type textarea "**********"
click at [310, 148] on div "Add Column" at bounding box center [298, 164] width 542 height 222
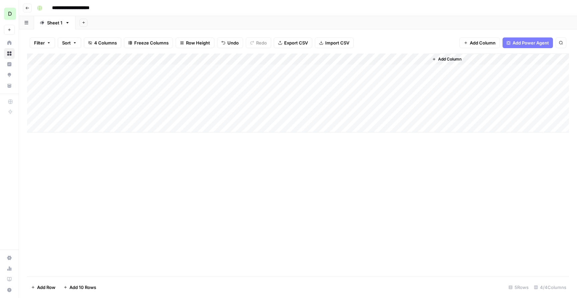
click at [344, 57] on div "Add Column" at bounding box center [298, 92] width 542 height 79
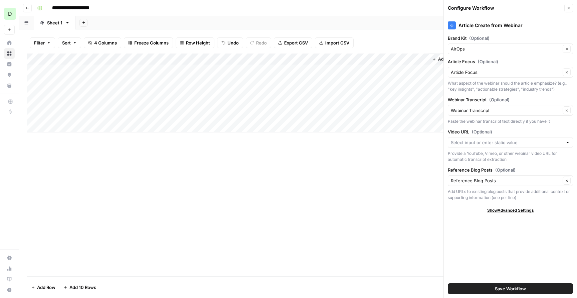
click at [380, 67] on div "Add Column" at bounding box center [298, 92] width 542 height 79
click at [385, 68] on div "Add Column" at bounding box center [298, 92] width 542 height 79
click at [496, 288] on span "Save Workflow" at bounding box center [510, 288] width 31 height 7
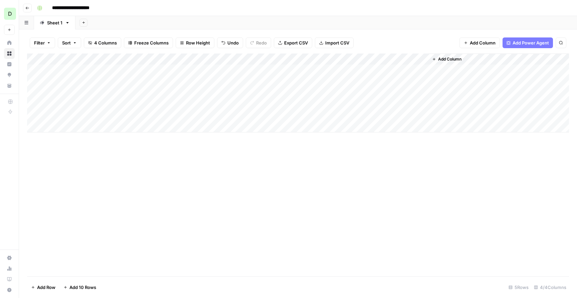
click at [381, 68] on div "Add Column" at bounding box center [298, 92] width 542 height 79
click at [362, 69] on div at bounding box center [384, 68] width 90 height 12
click at [444, 70] on div "Add Column" at bounding box center [298, 92] width 542 height 79
click at [481, 68] on div "Add Column" at bounding box center [298, 92] width 542 height 79
